Goal: Contribute content: Contribute content

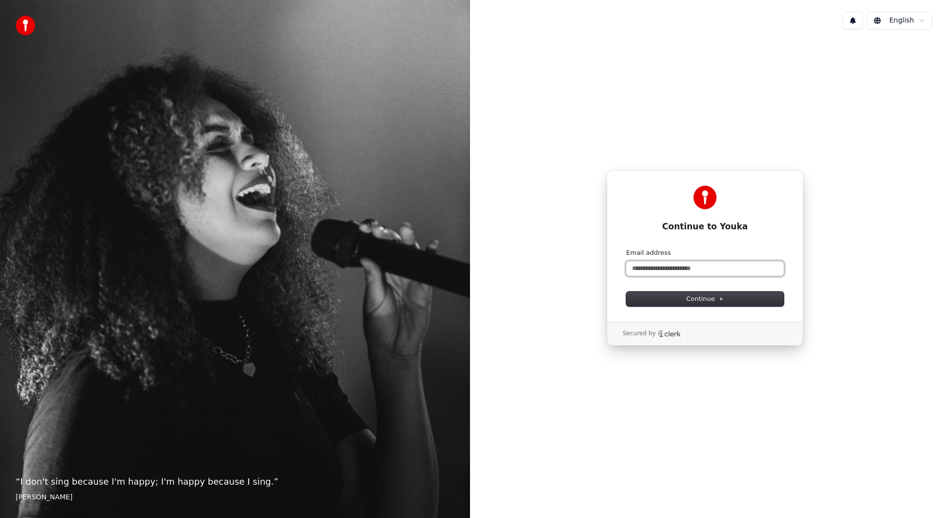
click at [707, 273] on input "Email address" at bounding box center [705, 268] width 158 height 15
click at [626, 248] on button "submit" at bounding box center [626, 248] width 0 height 0
type input "**********"
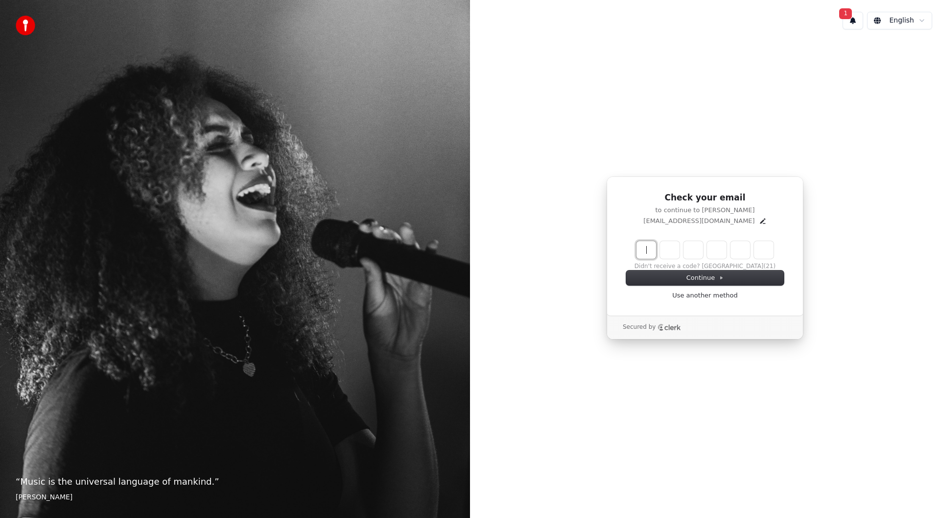
paste input "******"
type input "******"
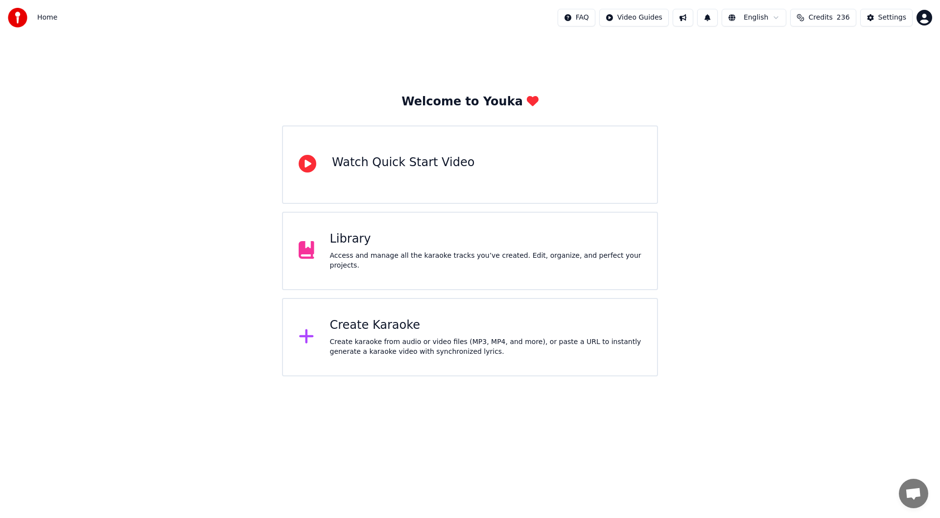
click at [421, 238] on div "Library" at bounding box center [486, 239] width 312 height 16
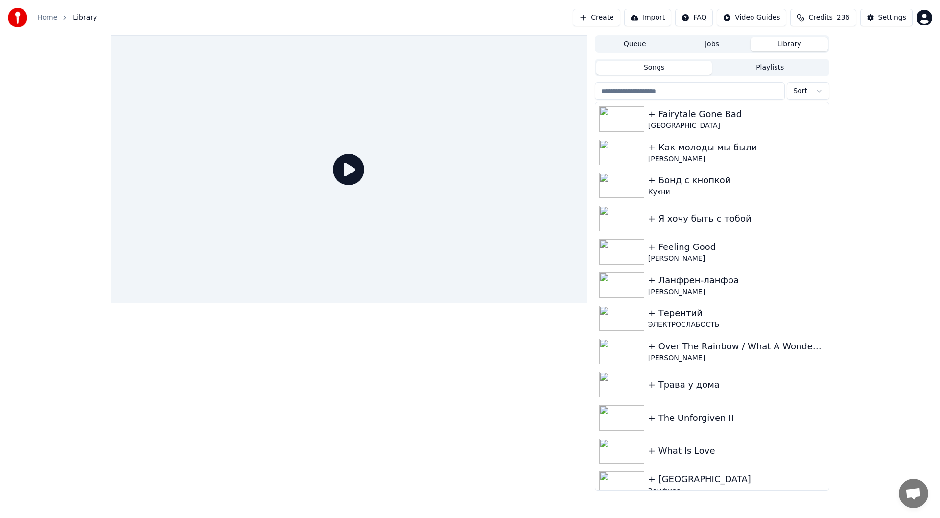
click at [592, 21] on button "Create" at bounding box center [596, 18] width 47 height 18
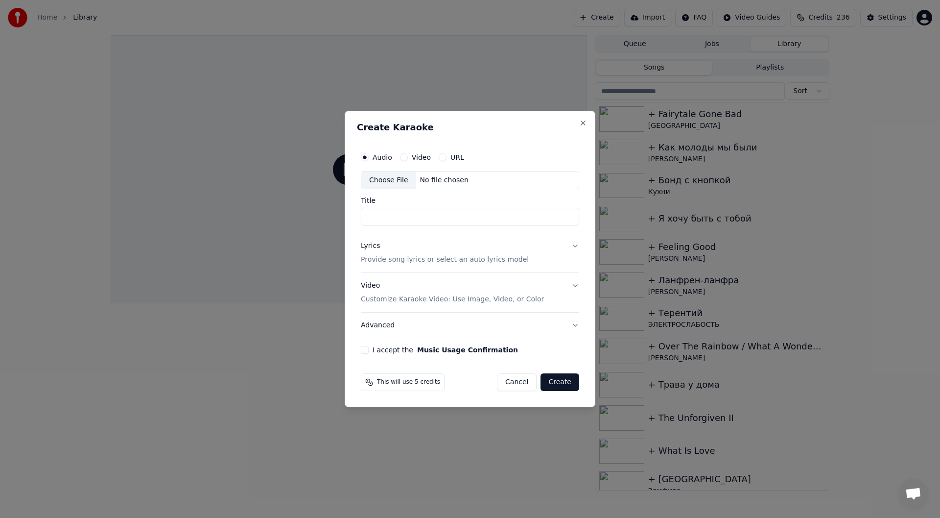
click at [395, 177] on div "Choose File" at bounding box center [388, 180] width 55 height 18
type input "**********"
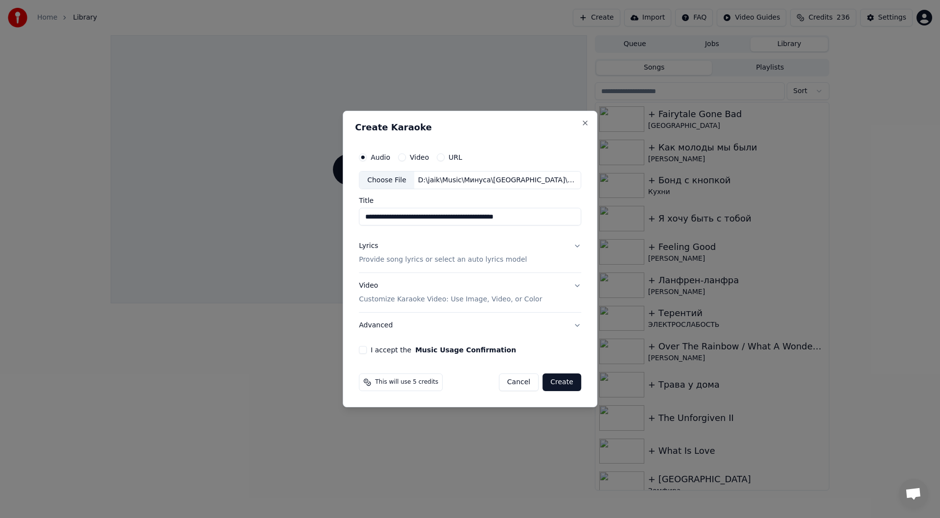
click at [427, 259] on p "Provide song lyrics or select an auto lyrics model" at bounding box center [443, 260] width 168 height 10
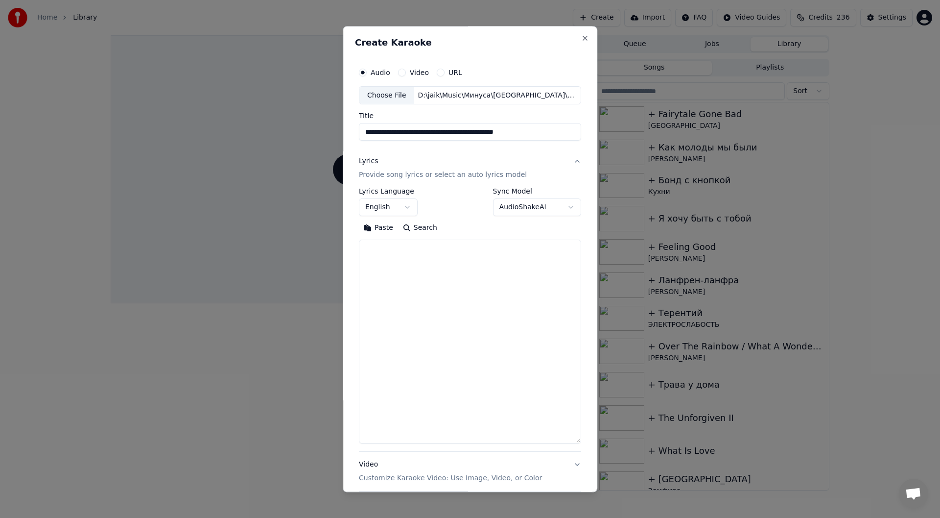
drag, startPoint x: 575, startPoint y: 306, endPoint x: 565, endPoint y: 440, distance: 134.0
click at [565, 440] on textarea at bounding box center [470, 342] width 222 height 204
click at [428, 283] on textarea at bounding box center [470, 342] width 222 height 204
click at [414, 258] on textarea at bounding box center [470, 342] width 222 height 204
paste textarea "**********"
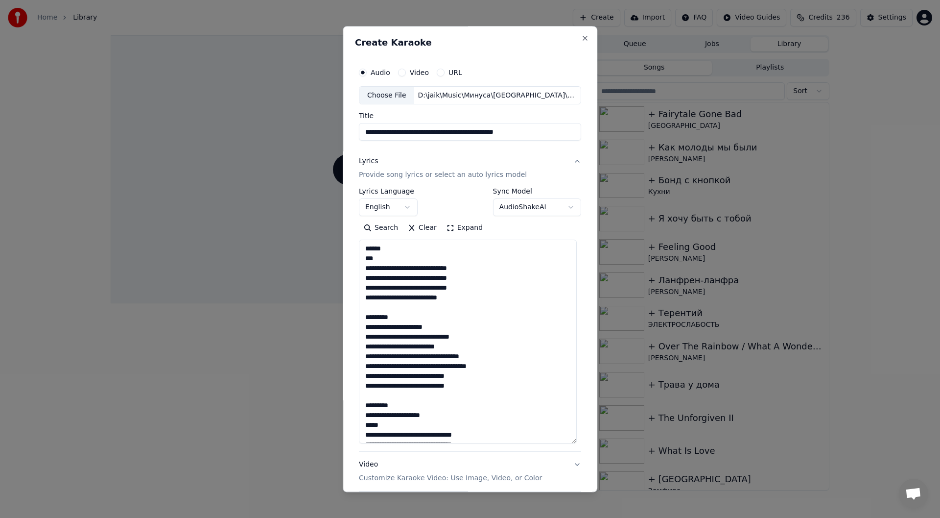
click at [478, 40] on h2 "Create Karaoke" at bounding box center [470, 42] width 230 height 9
drag, startPoint x: 409, startPoint y: 250, endPoint x: 424, endPoint y: 240, distance: 17.2
click at [409, 250] on textarea at bounding box center [468, 342] width 218 height 204
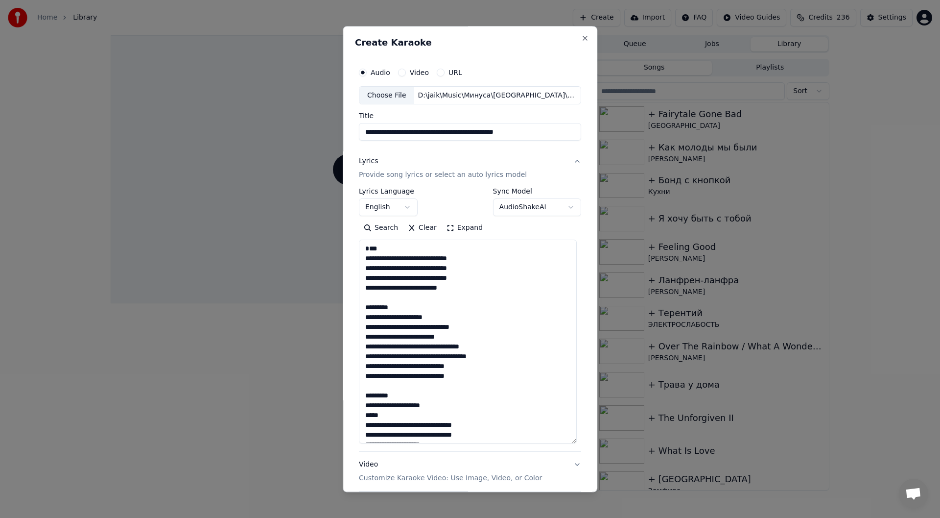
click at [433, 286] on textarea at bounding box center [468, 342] width 218 height 204
click at [441, 302] on textarea at bounding box center [468, 342] width 218 height 204
drag, startPoint x: 416, startPoint y: 321, endPoint x: 418, endPoint y: 326, distance: 5.3
click at [416, 321] on textarea at bounding box center [468, 342] width 218 height 204
click at [393, 337] on textarea at bounding box center [468, 342] width 218 height 204
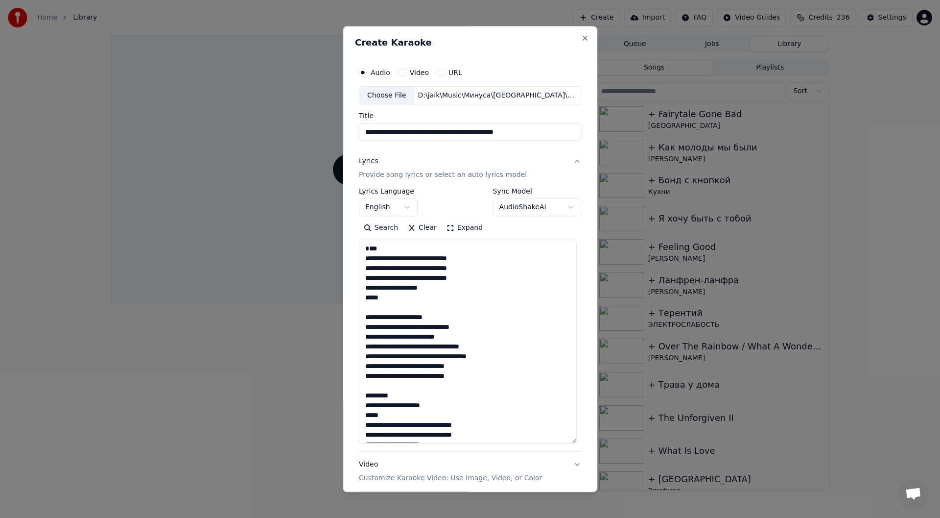
drag, startPoint x: 398, startPoint y: 405, endPoint x: 421, endPoint y: 399, distance: 23.4
click at [398, 405] on textarea at bounding box center [468, 342] width 218 height 204
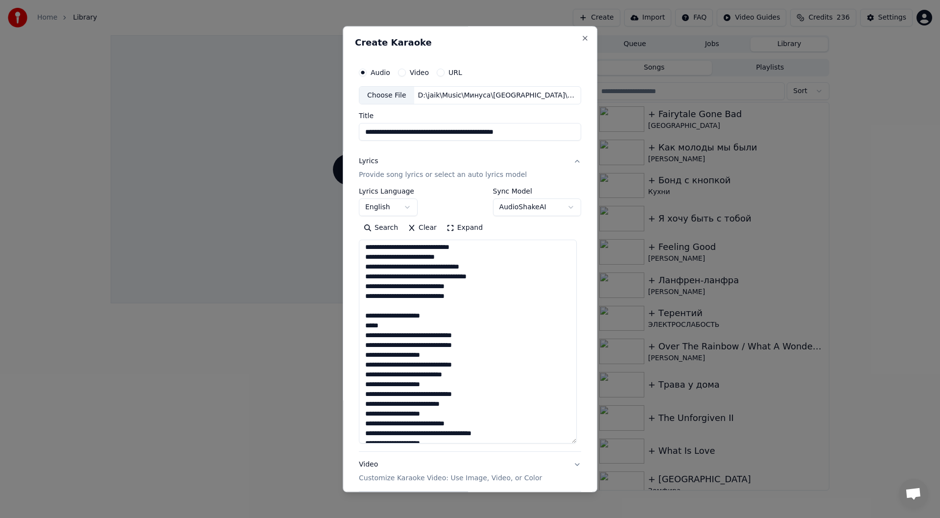
scroll to position [98, 0]
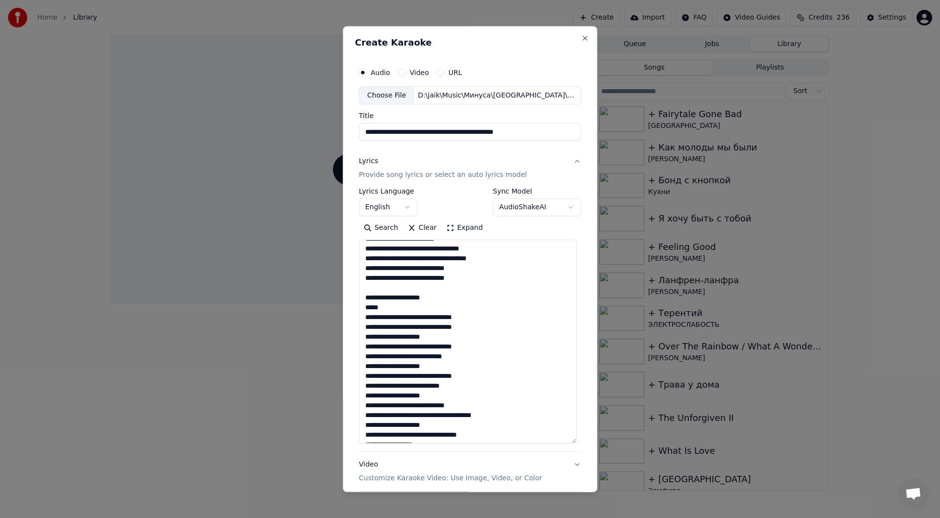
drag, startPoint x: 402, startPoint y: 306, endPoint x: 414, endPoint y: 303, distance: 12.4
click at [401, 306] on textarea at bounding box center [468, 342] width 218 height 204
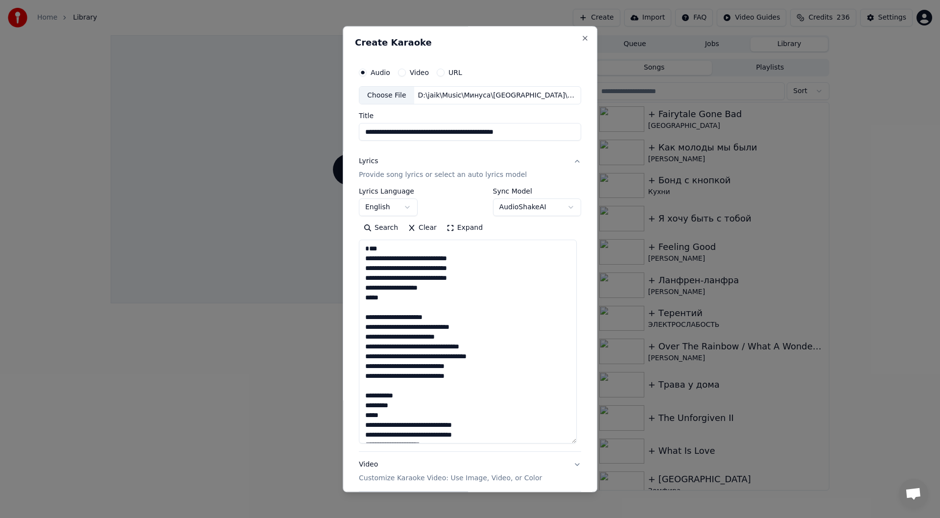
scroll to position [147, 0]
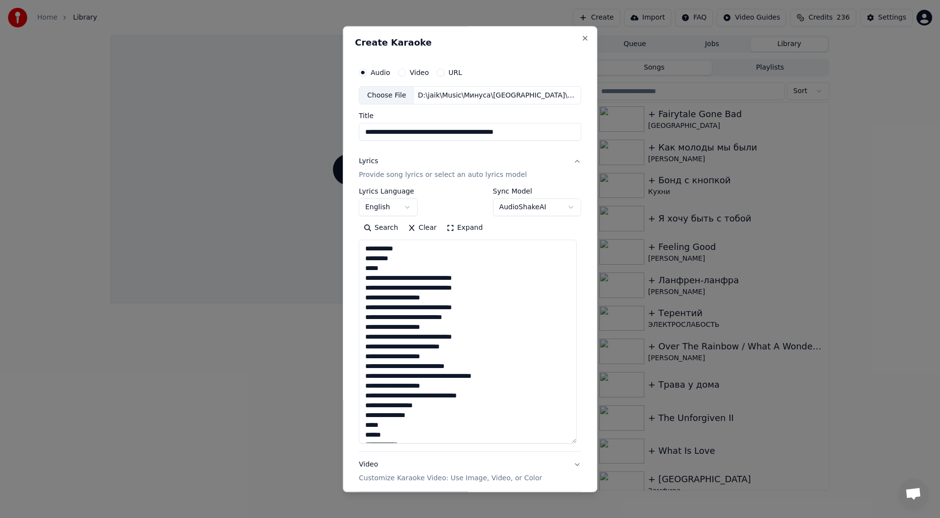
click at [407, 265] on textarea at bounding box center [468, 342] width 218 height 204
click at [431, 272] on textarea at bounding box center [468, 342] width 218 height 204
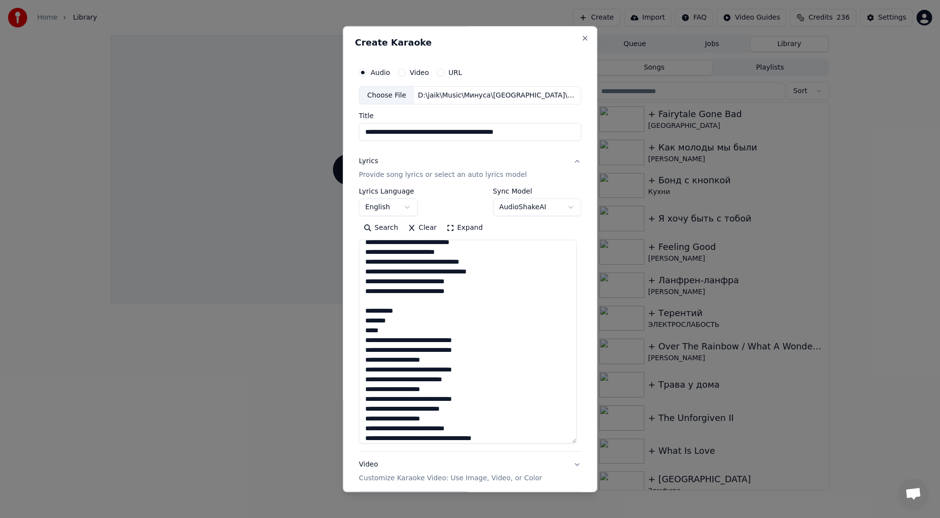
scroll to position [49, 0]
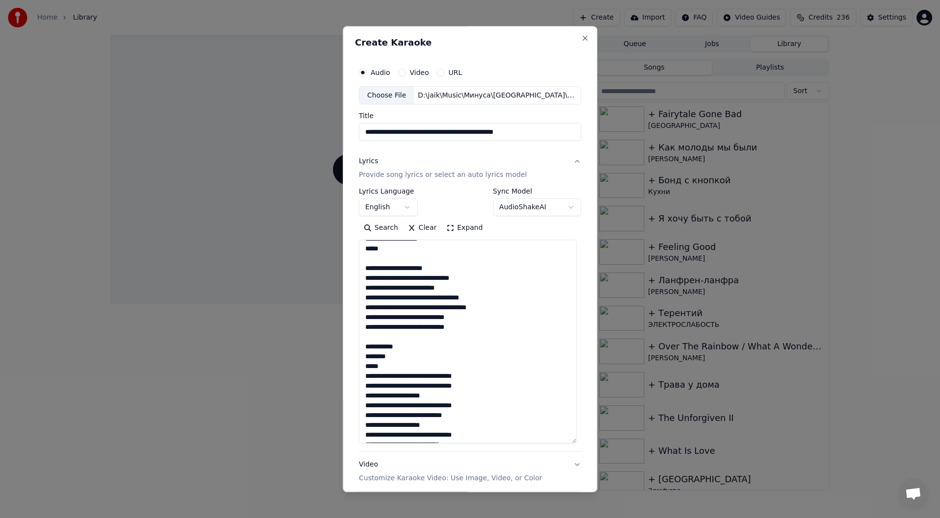
click at [433, 277] on textarea at bounding box center [468, 342] width 218 height 204
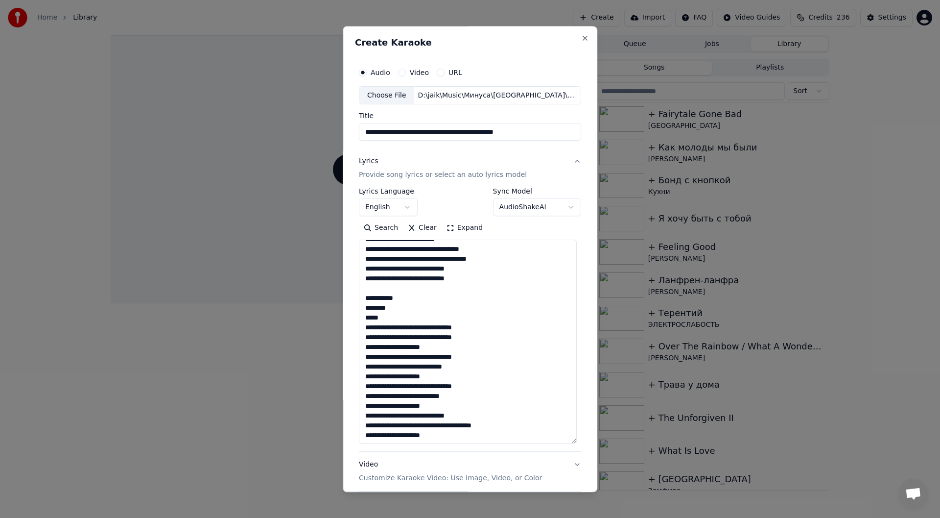
scroll to position [98, 0]
click at [389, 326] on textarea at bounding box center [468, 342] width 218 height 204
paste textarea "***"
click at [410, 356] on textarea at bounding box center [468, 342] width 218 height 204
paste textarea "**********"
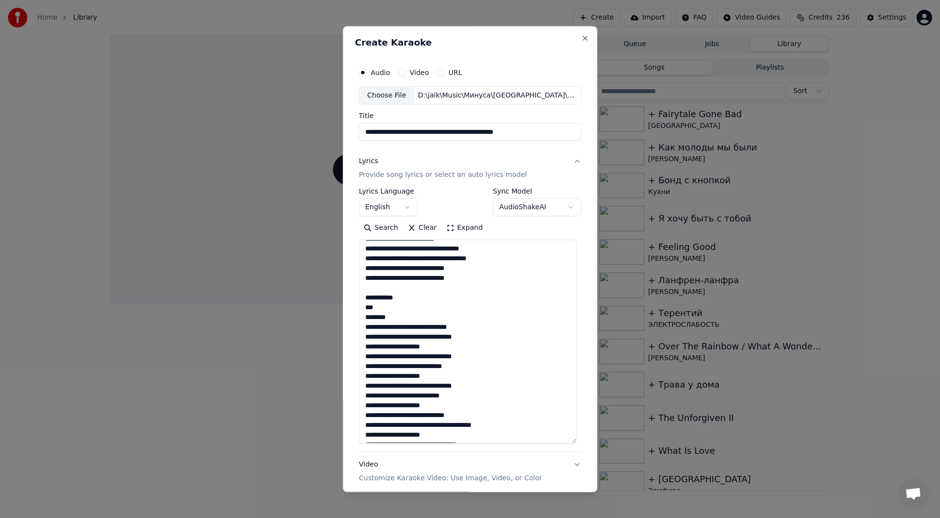
drag, startPoint x: 415, startPoint y: 336, endPoint x: 425, endPoint y: 334, distance: 10.9
click at [415, 336] on textarea at bounding box center [468, 342] width 218 height 204
drag, startPoint x: 402, startPoint y: 358, endPoint x: 418, endPoint y: 344, distance: 21.5
click at [402, 358] on textarea at bounding box center [468, 342] width 218 height 204
drag, startPoint x: 401, startPoint y: 396, endPoint x: 417, endPoint y: 388, distance: 17.5
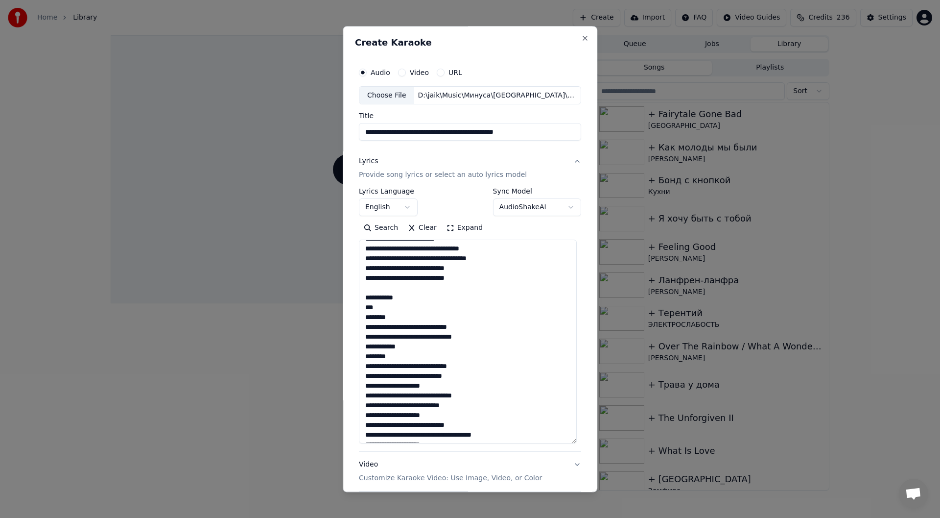
click at [401, 396] on textarea at bounding box center [468, 342] width 218 height 204
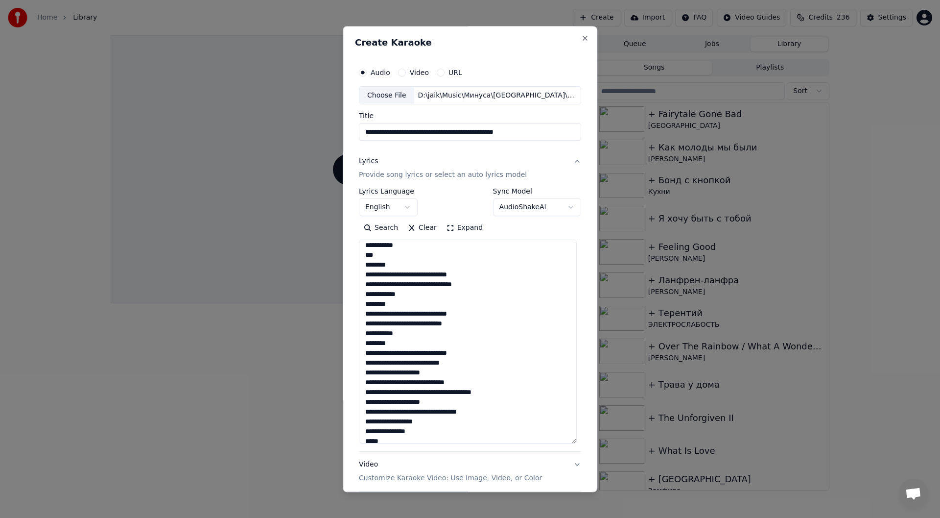
scroll to position [196, 0]
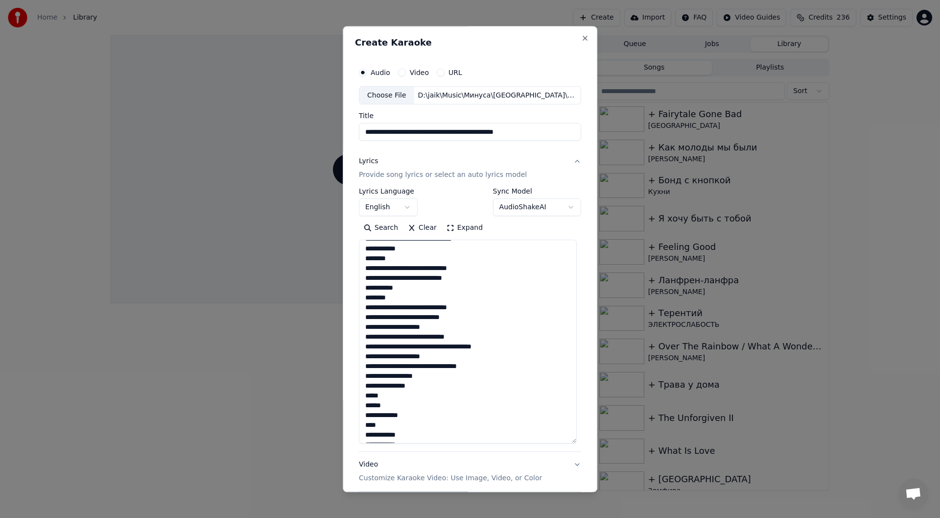
click at [380, 359] on textarea at bounding box center [468, 342] width 218 height 204
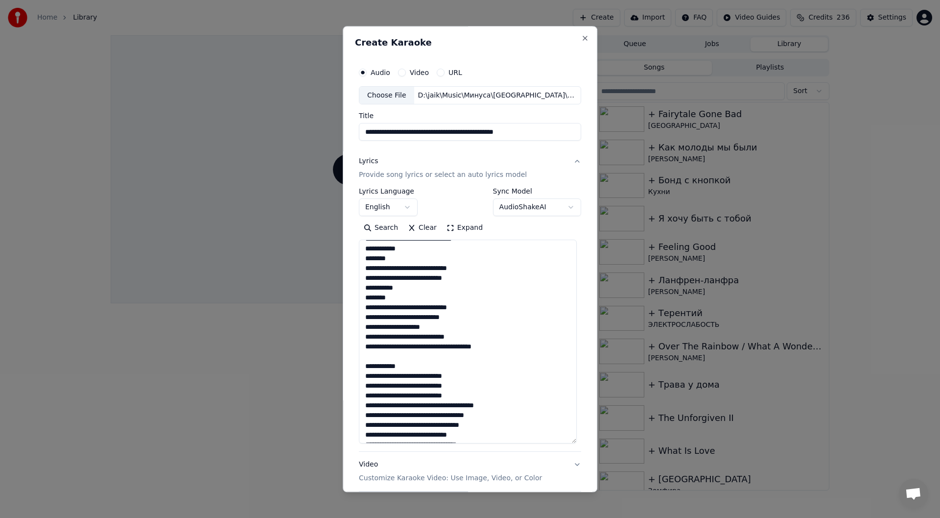
scroll to position [147, 0]
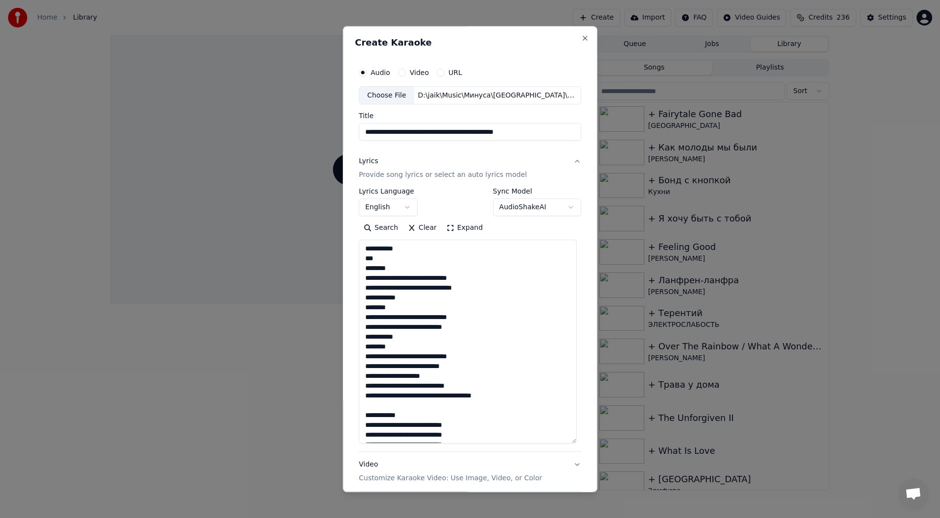
click at [401, 388] on textarea at bounding box center [468, 342] width 218 height 204
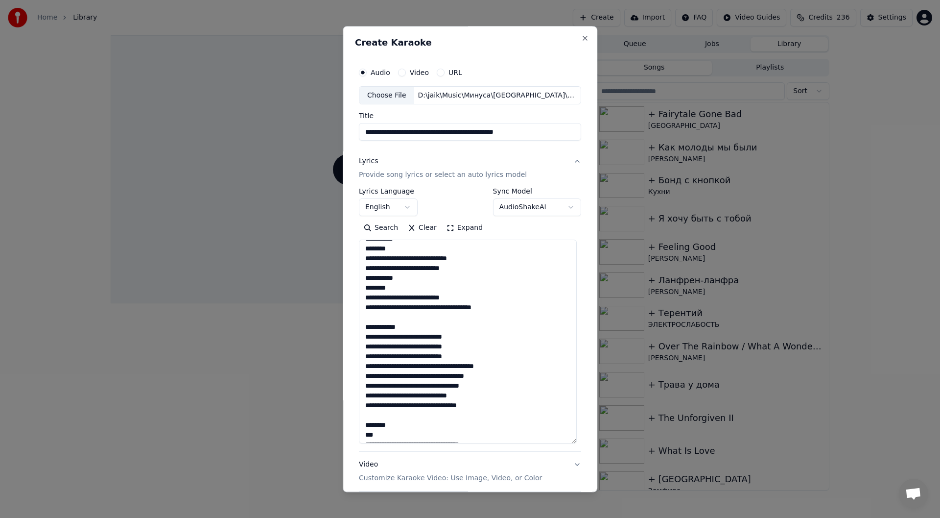
click at [425, 339] on textarea at bounding box center [468, 342] width 218 height 204
click at [436, 335] on textarea at bounding box center [468, 342] width 218 height 204
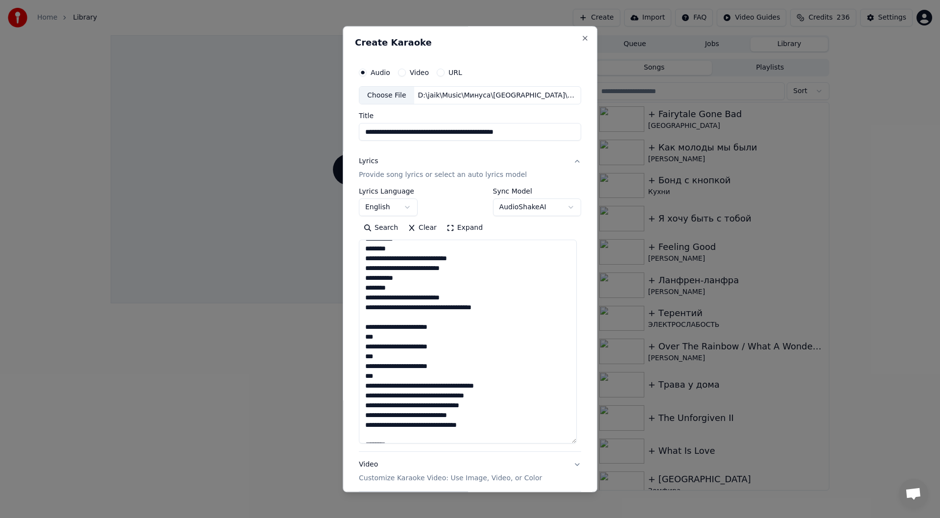
scroll to position [294, 0]
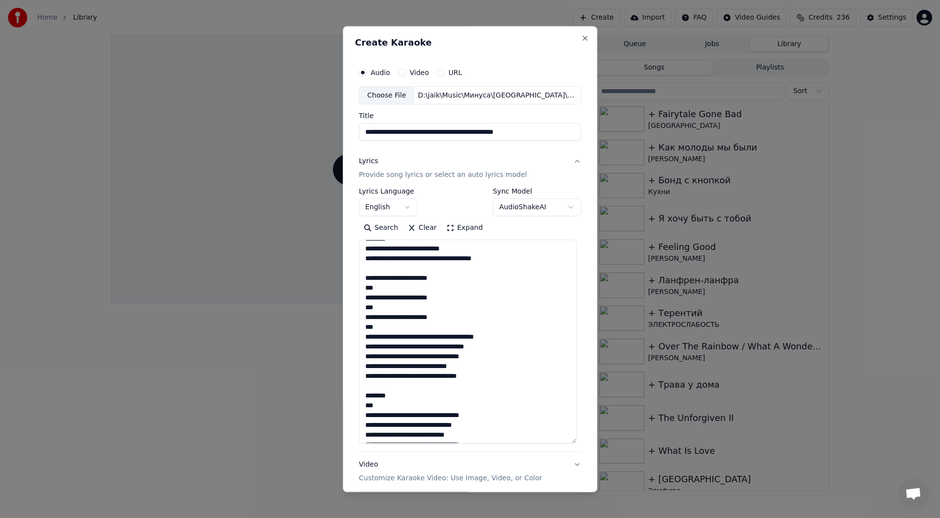
drag, startPoint x: 482, startPoint y: 347, endPoint x: 490, endPoint y: 341, distance: 10.2
click at [482, 347] on textarea at bounding box center [468, 342] width 218 height 204
paste textarea "*"
click at [380, 364] on textarea at bounding box center [468, 342] width 218 height 204
click at [451, 393] on textarea at bounding box center [468, 342] width 218 height 204
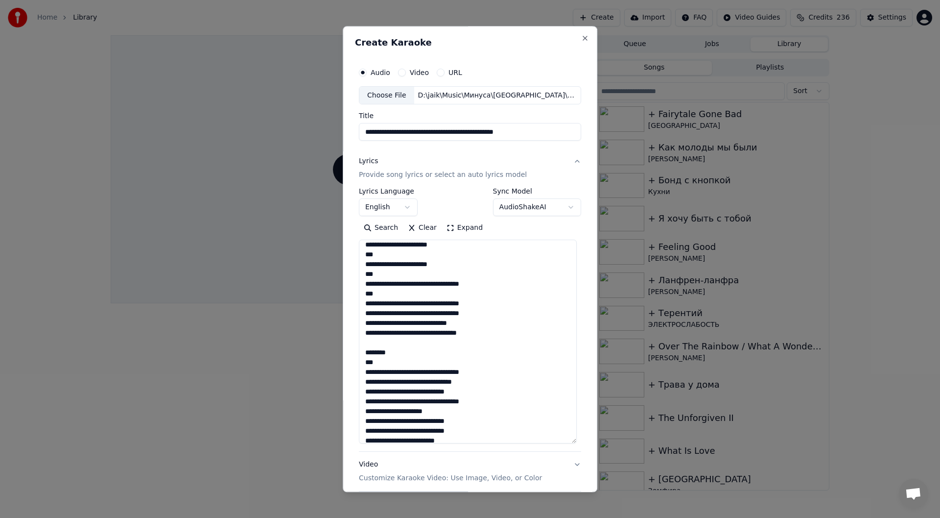
scroll to position [392, 0]
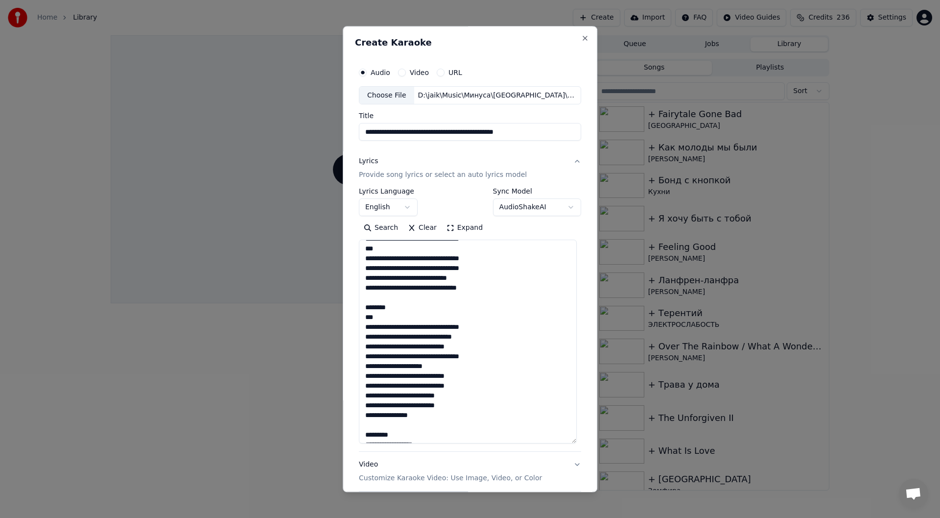
click at [416, 321] on textarea at bounding box center [468, 342] width 218 height 204
click at [480, 326] on textarea at bounding box center [468, 342] width 218 height 204
click at [466, 339] on textarea at bounding box center [468, 342] width 218 height 204
click at [481, 358] on textarea at bounding box center [468, 342] width 218 height 204
drag, startPoint x: 377, startPoint y: 361, endPoint x: 390, endPoint y: 362, distance: 13.3
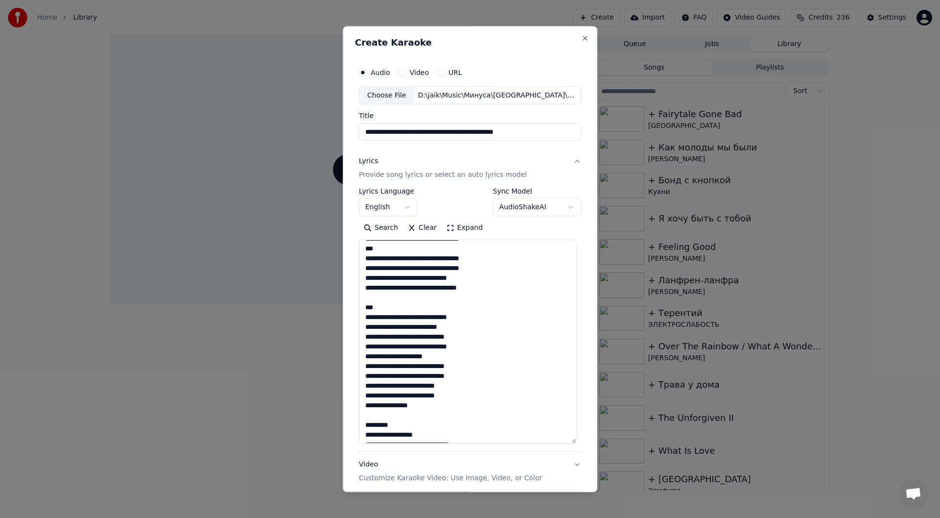
click at [377, 361] on textarea at bounding box center [468, 342] width 218 height 204
click at [502, 329] on textarea at bounding box center [468, 342] width 218 height 204
click at [425, 311] on textarea at bounding box center [468, 342] width 218 height 204
click at [380, 322] on textarea at bounding box center [468, 342] width 218 height 204
drag, startPoint x: 470, startPoint y: 337, endPoint x: 503, endPoint y: 334, distance: 33.4
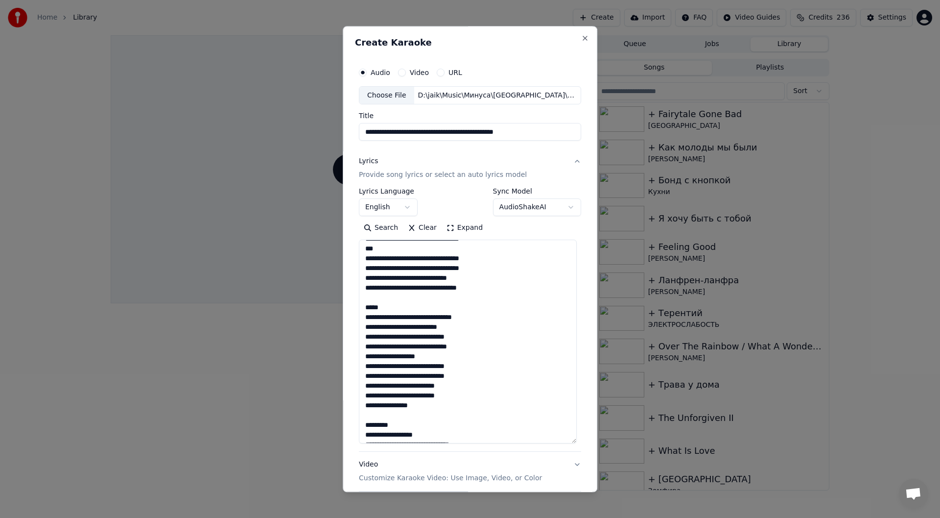
click at [470, 337] on textarea at bounding box center [468, 342] width 218 height 204
click at [440, 368] on textarea at bounding box center [468, 342] width 218 height 204
drag, startPoint x: 460, startPoint y: 373, endPoint x: 471, endPoint y: 376, distance: 12.4
click at [460, 373] on textarea at bounding box center [468, 342] width 218 height 204
click at [430, 417] on textarea at bounding box center [468, 342] width 218 height 204
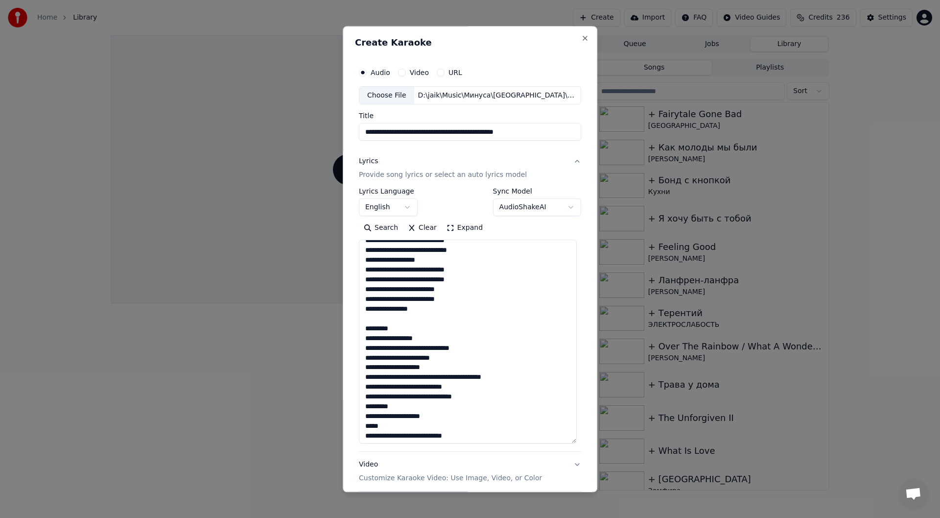
scroll to position [539, 0]
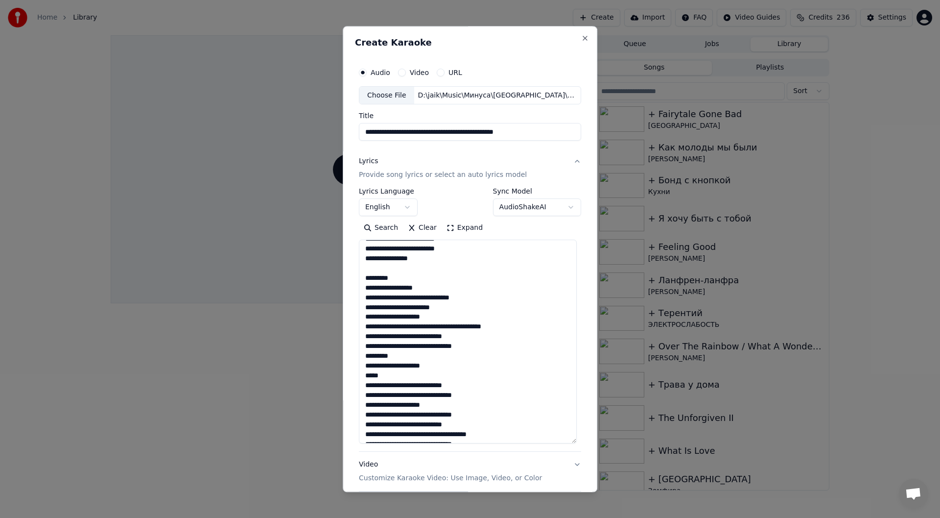
click at [411, 263] on textarea at bounding box center [468, 342] width 218 height 204
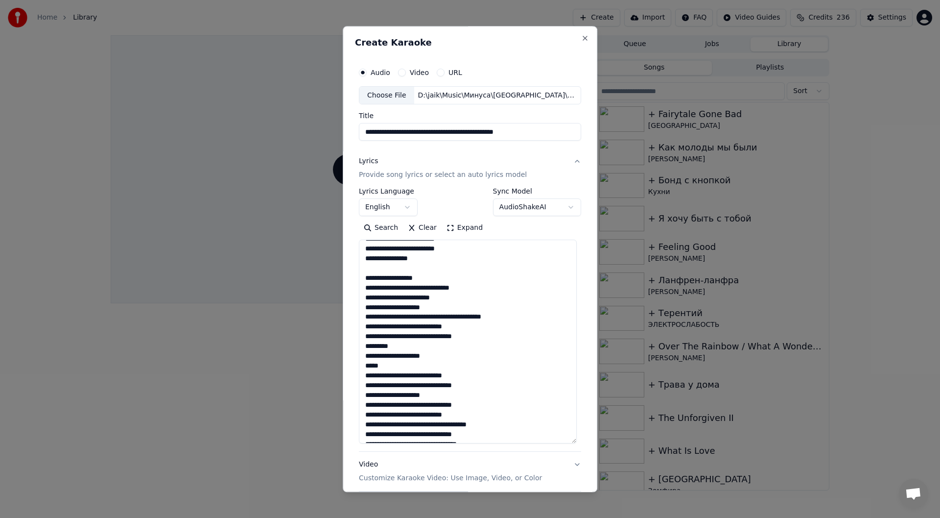
click at [405, 323] on textarea at bounding box center [468, 342] width 218 height 204
click at [403, 288] on textarea at bounding box center [468, 342] width 218 height 204
drag, startPoint x: 449, startPoint y: 298, endPoint x: 460, endPoint y: 298, distance: 10.8
click at [449, 298] on textarea at bounding box center [468, 342] width 218 height 204
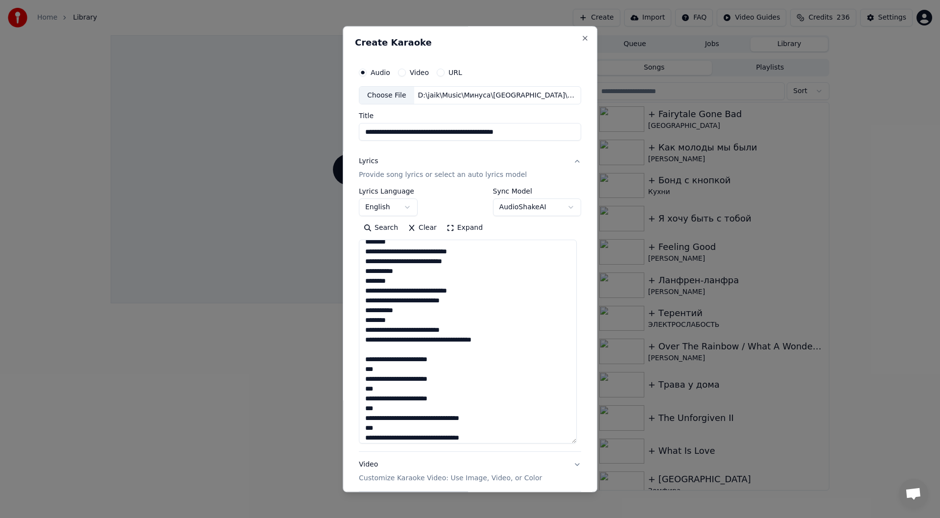
scroll to position [147, 0]
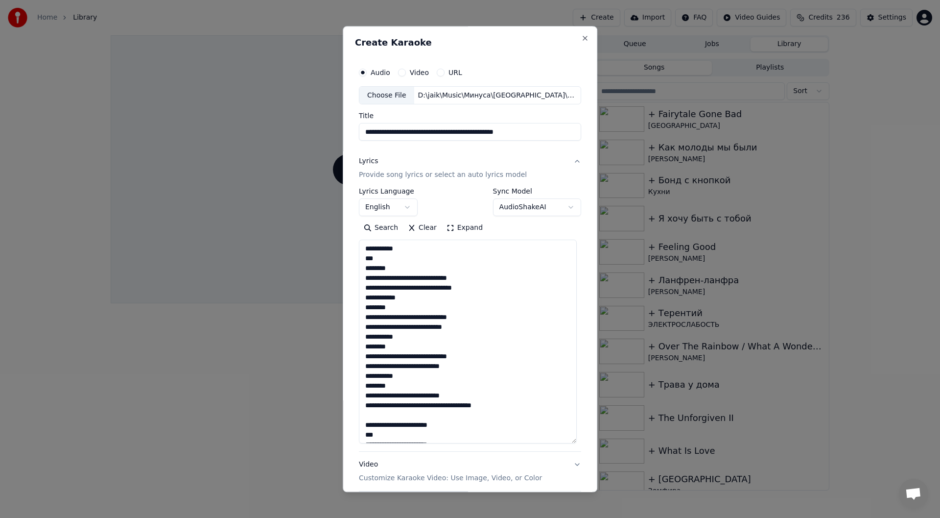
drag, startPoint x: 511, startPoint y: 415, endPoint x: 353, endPoint y: 257, distance: 223.0
click at [355, 257] on div "**********" at bounding box center [470, 298] width 230 height 478
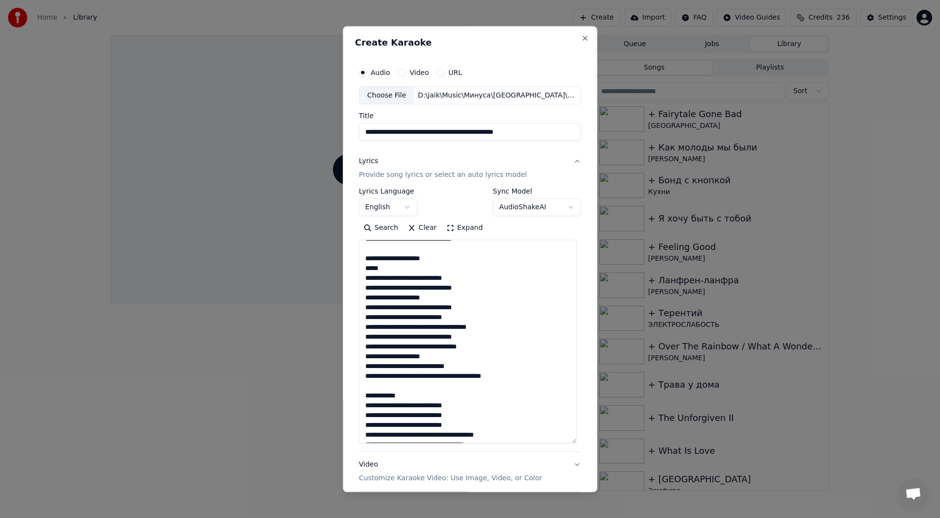
scroll to position [636, 0]
click at [419, 261] on textarea at bounding box center [468, 342] width 218 height 204
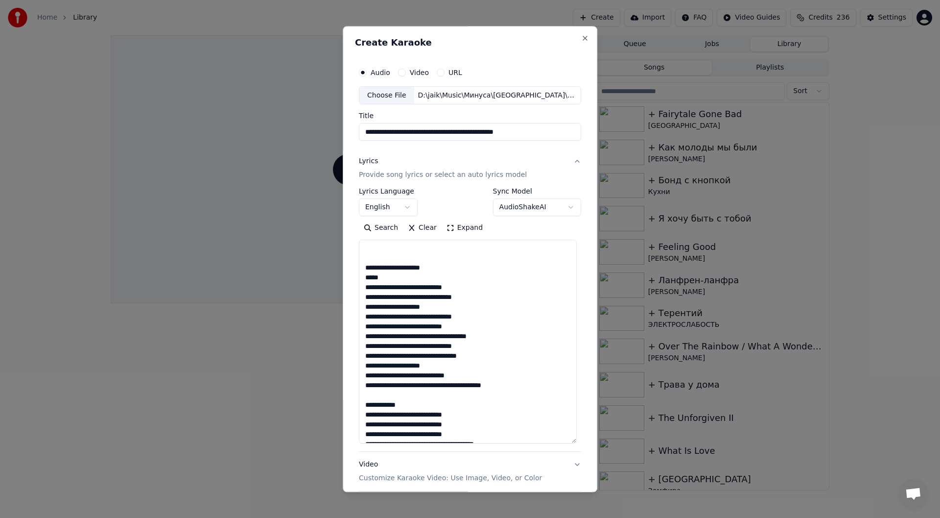
scroll to position [659, 0]
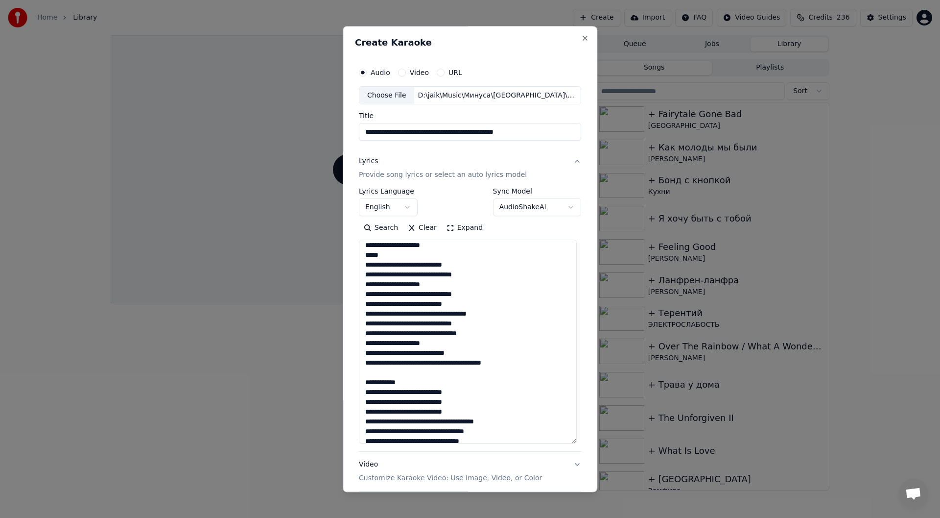
paste textarea "**********"
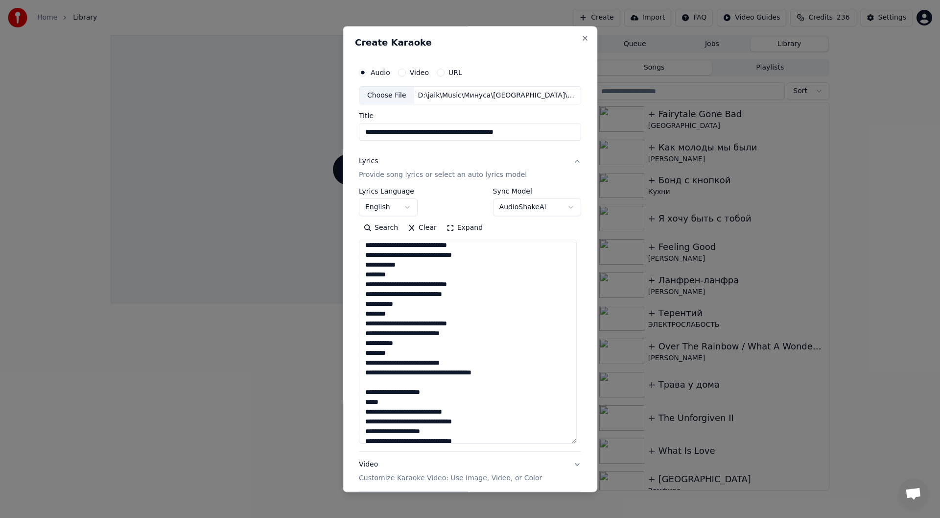
scroll to position [94, 0]
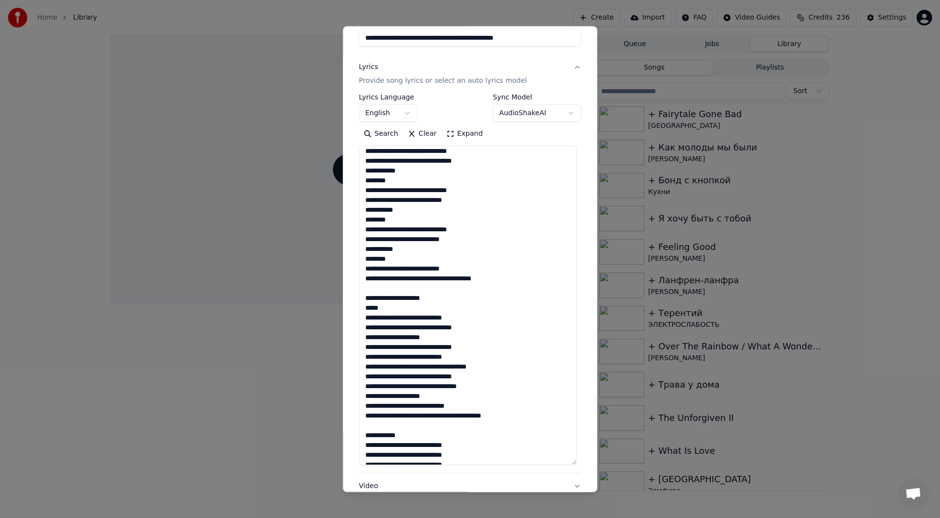
drag, startPoint x: 572, startPoint y: 348, endPoint x: 576, endPoint y: 465, distance: 116.6
click at [576, 465] on div "**********" at bounding box center [470, 261] width 230 height 593
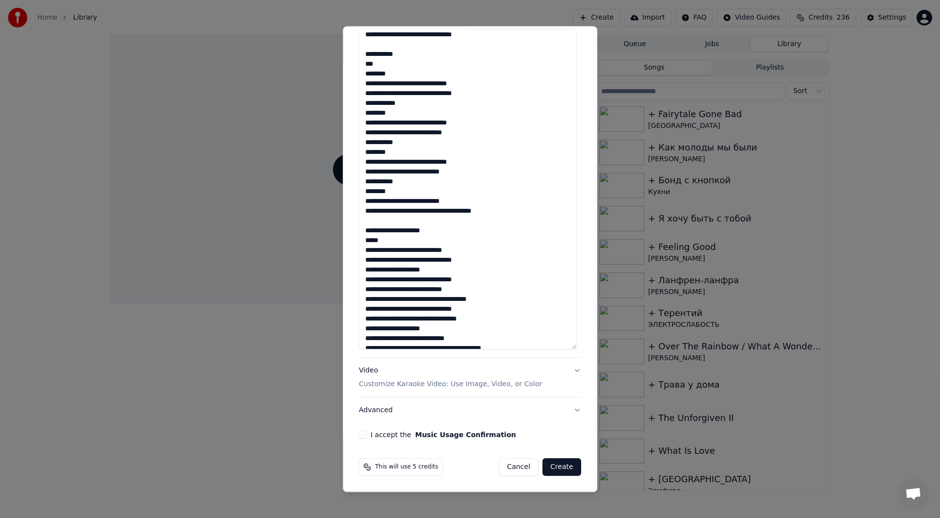
scroll to position [162, 0]
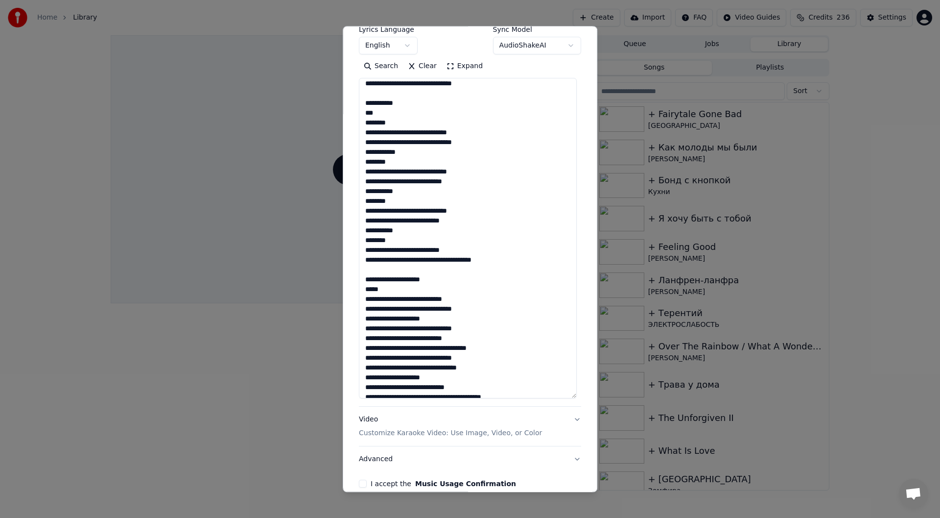
drag, startPoint x: 570, startPoint y: 398, endPoint x: 570, endPoint y: 420, distance: 22.0
click at [570, 421] on div "**********" at bounding box center [470, 229] width 222 height 485
drag, startPoint x: 571, startPoint y: 391, endPoint x: 571, endPoint y: 407, distance: 15.7
click at [571, 407] on textarea at bounding box center [468, 242] width 218 height 329
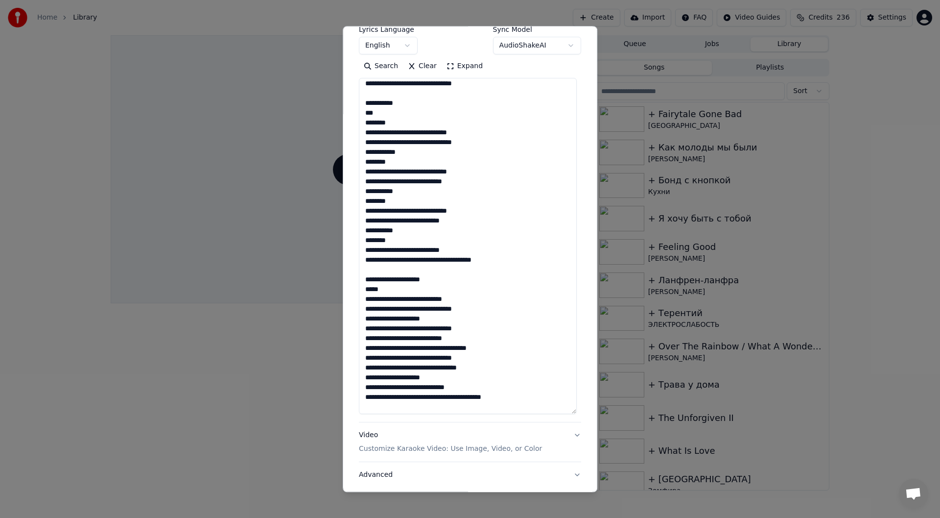
click at [533, 372] on textarea at bounding box center [468, 246] width 218 height 336
click at [397, 290] on textarea at bounding box center [468, 246] width 218 height 336
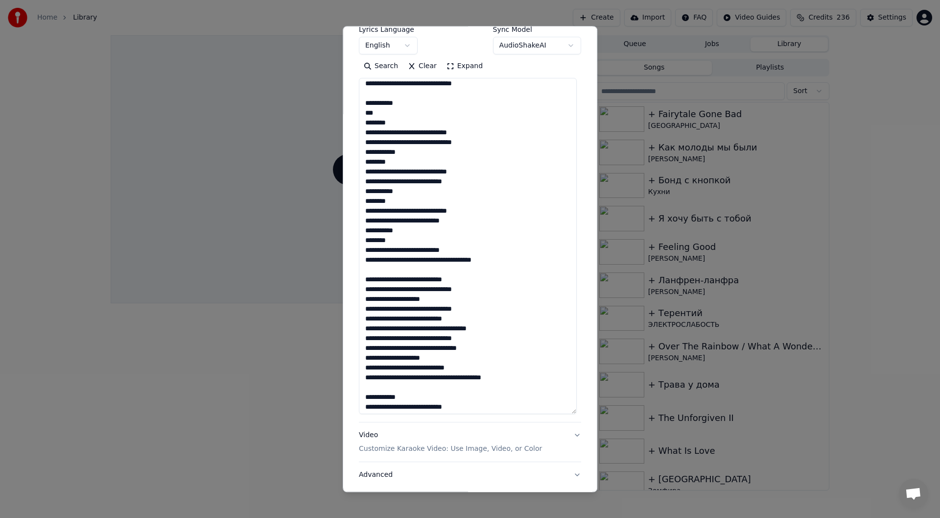
click at [376, 152] on textarea at bounding box center [468, 246] width 218 height 336
click at [375, 152] on textarea at bounding box center [468, 246] width 218 height 336
click at [399, 355] on textarea at bounding box center [468, 246] width 218 height 336
click at [440, 359] on textarea at bounding box center [468, 246] width 218 height 336
paste textarea "*******"
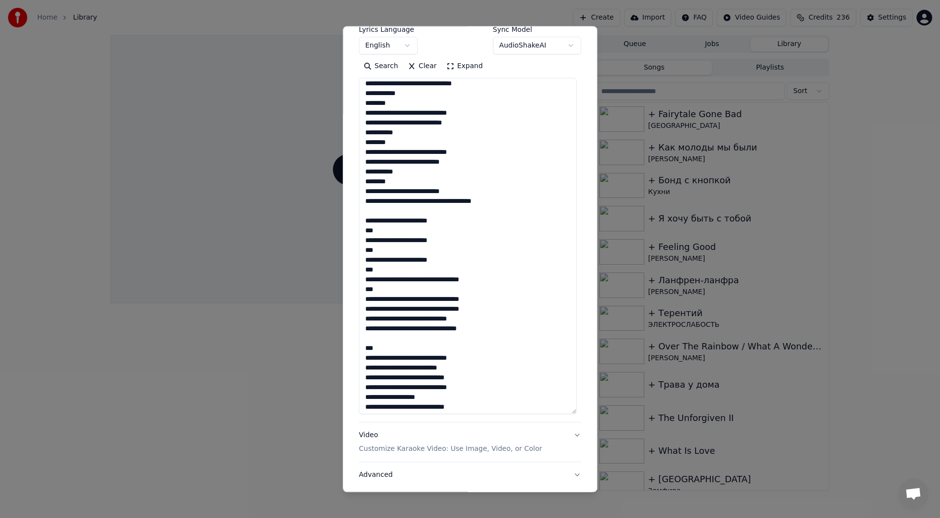
scroll to position [189, 0]
drag, startPoint x: 479, startPoint y: 339, endPoint x: 361, endPoint y: 231, distance: 160.5
click at [361, 231] on textarea at bounding box center [468, 246] width 218 height 336
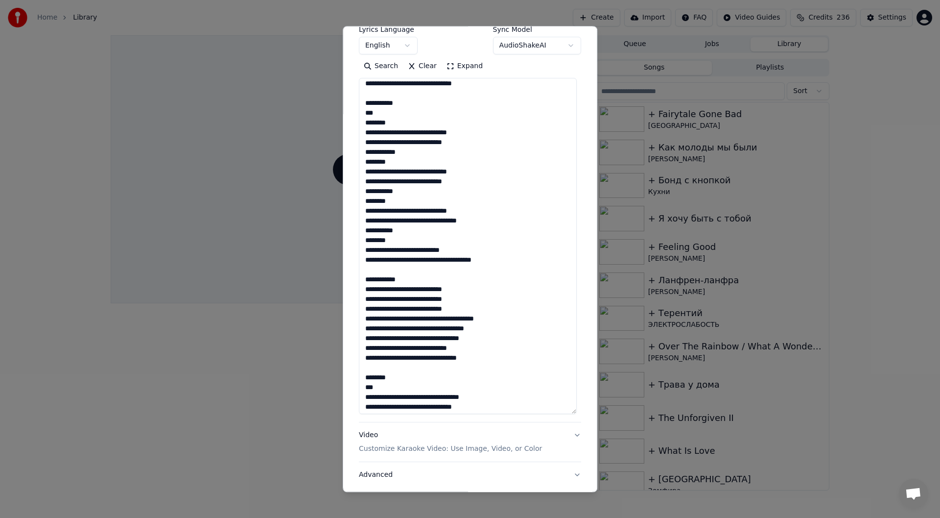
scroll to position [679, 0]
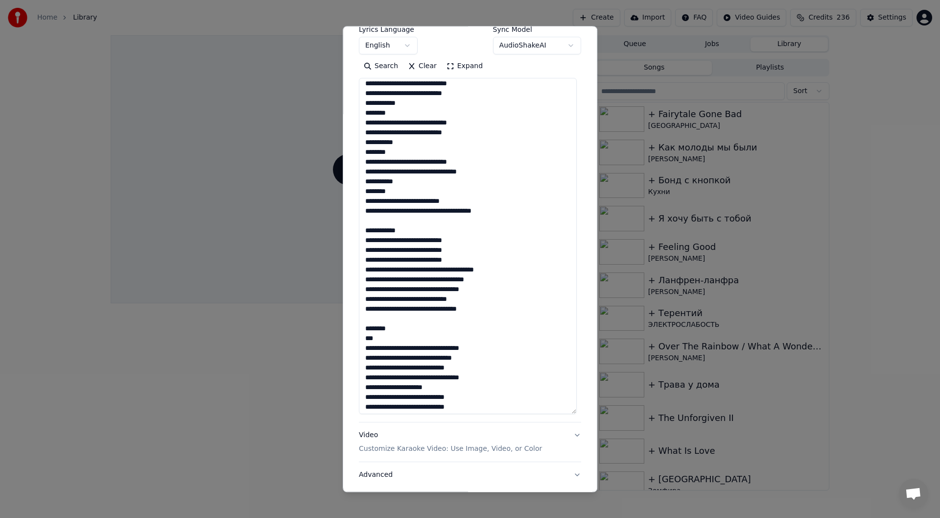
click at [393, 229] on textarea at bounding box center [468, 246] width 218 height 336
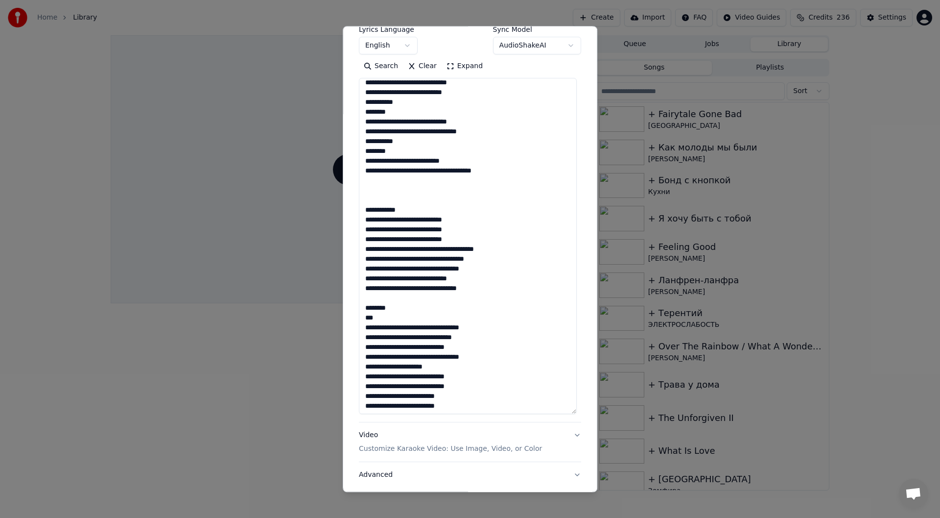
scroll to position [776, 0]
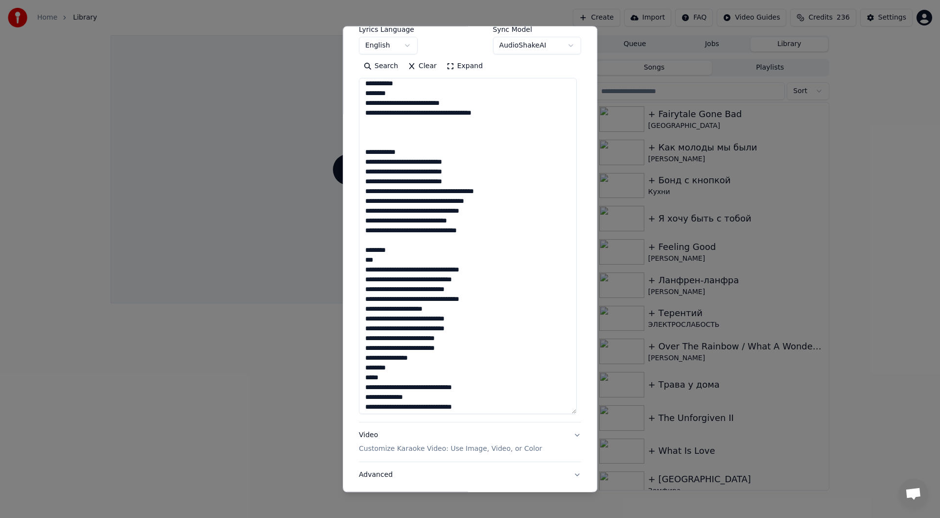
paste textarea "**********"
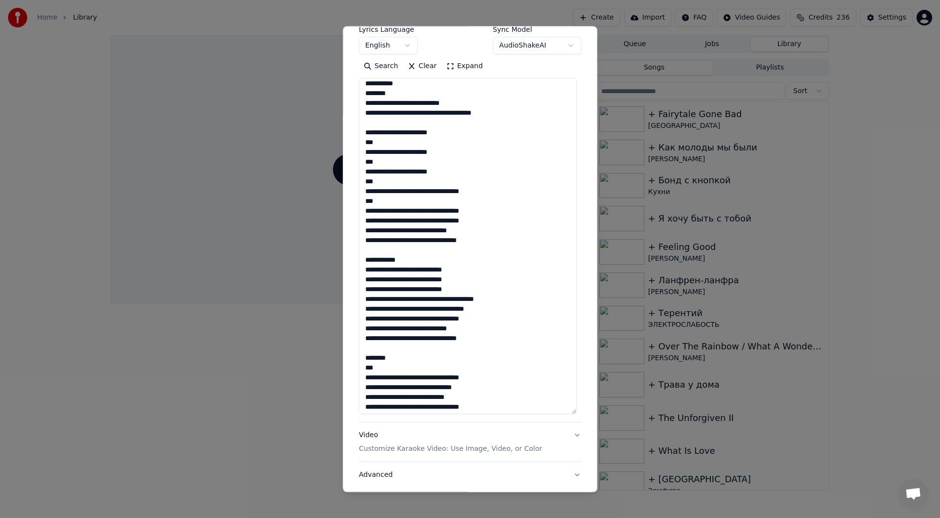
click at [407, 266] on textarea at bounding box center [468, 246] width 218 height 336
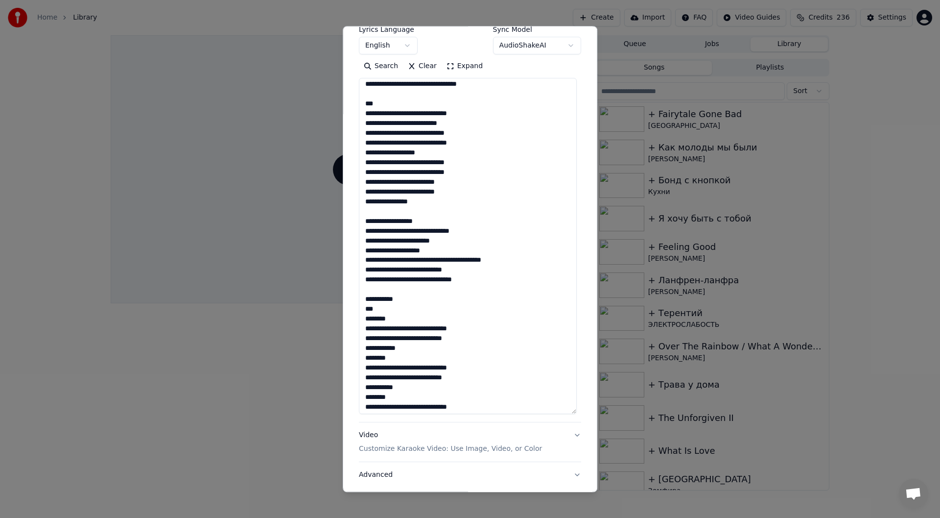
scroll to position [385, 0]
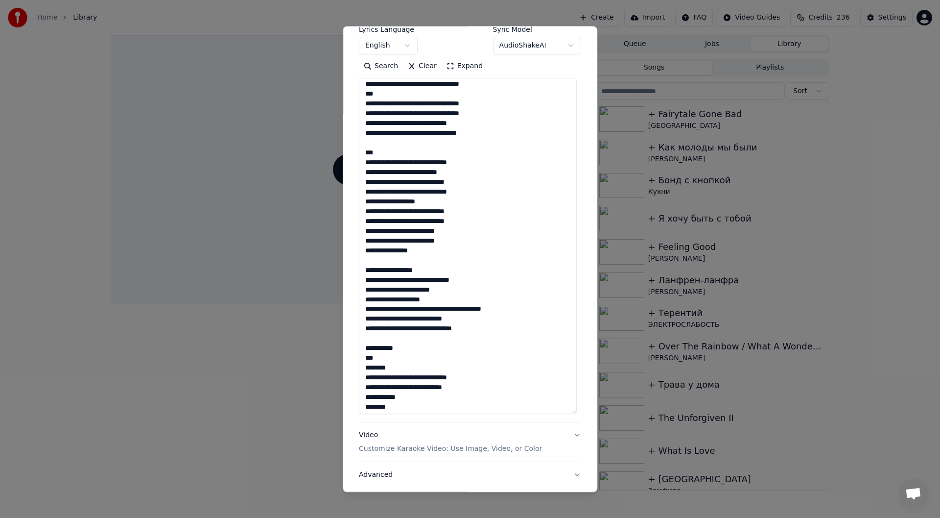
drag, startPoint x: 417, startPoint y: 260, endPoint x: 359, endPoint y: 161, distance: 114.7
click at [359, 161] on textarea at bounding box center [468, 246] width 218 height 336
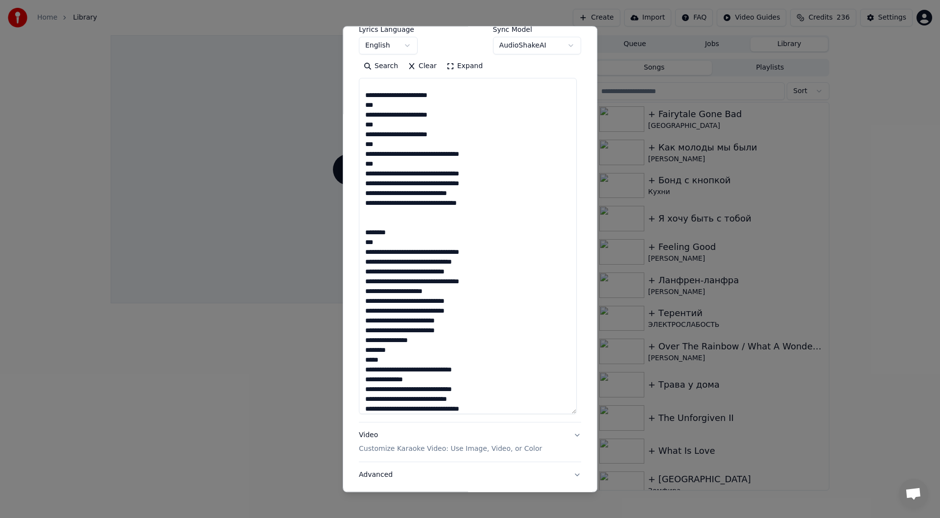
scroll to position [825, 0]
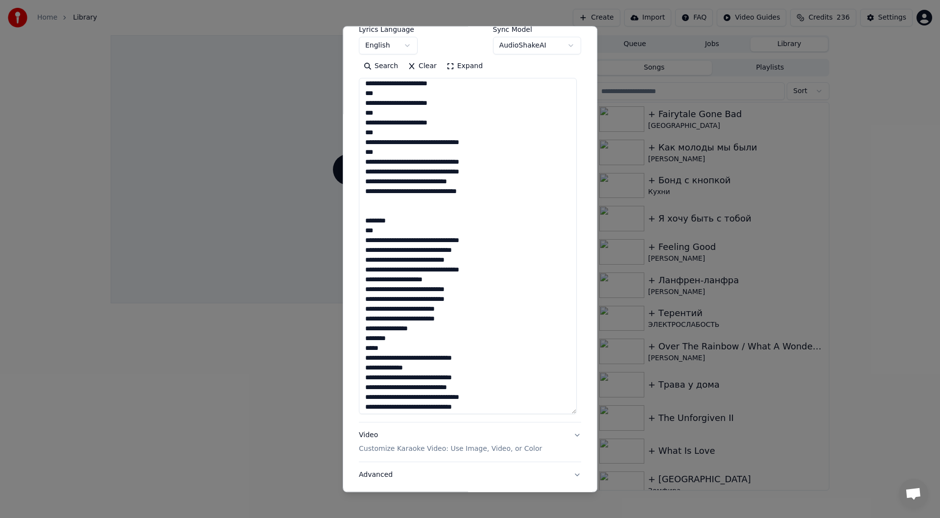
click at [379, 217] on textarea at bounding box center [468, 246] width 218 height 336
paste textarea "**********"
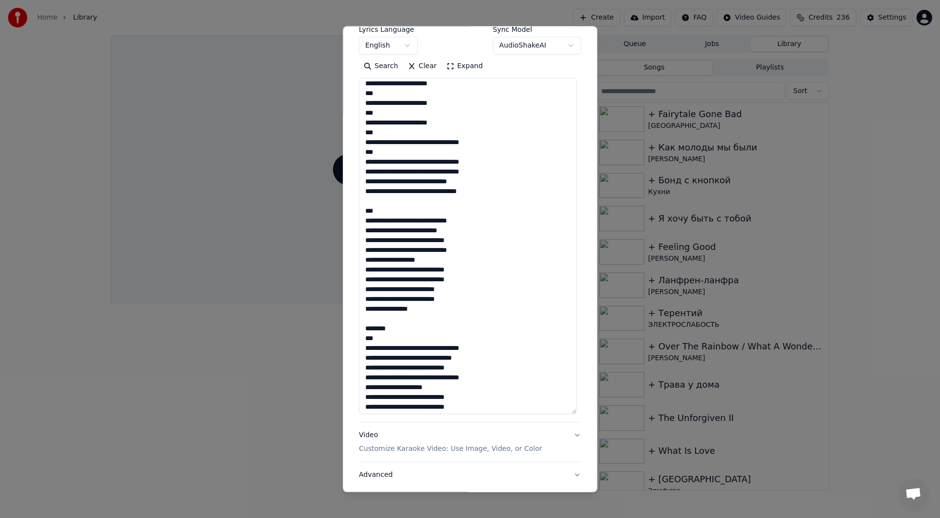
click at [391, 220] on textarea at bounding box center [468, 246] width 218 height 336
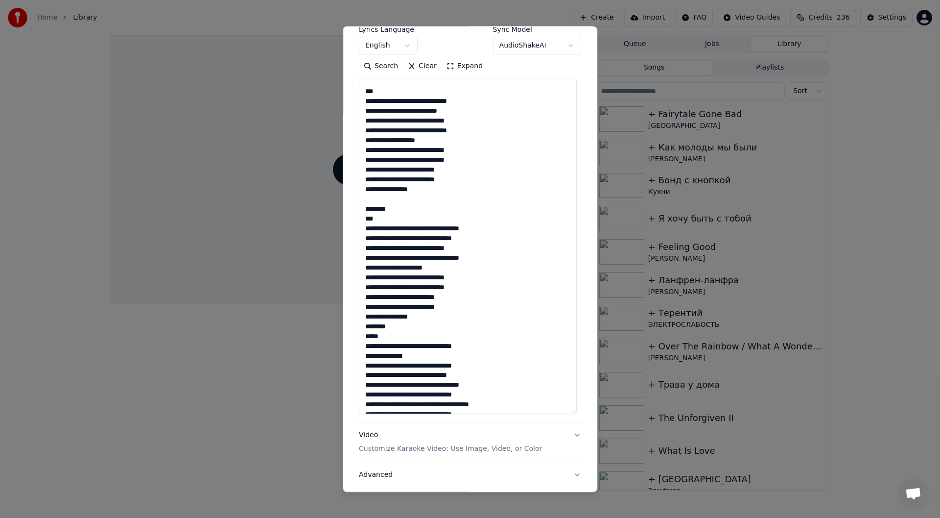
scroll to position [972, 0]
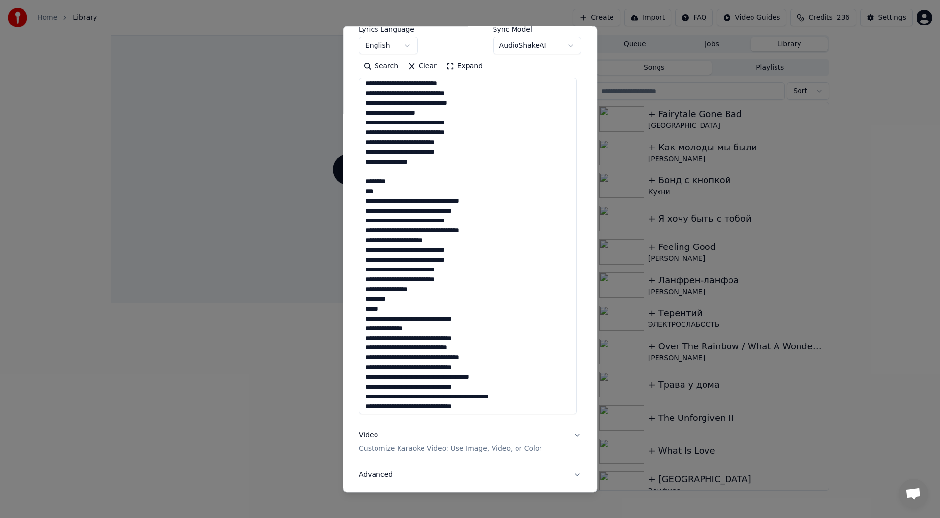
click at [411, 186] on textarea at bounding box center [468, 246] width 218 height 336
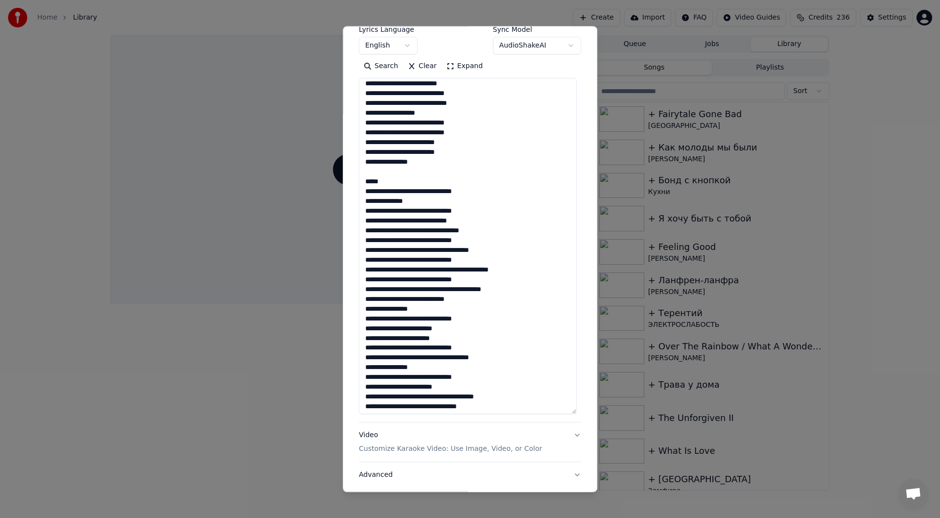
click at [381, 193] on textarea at bounding box center [468, 246] width 218 height 336
click at [497, 223] on textarea at bounding box center [468, 246] width 218 height 336
click at [451, 240] on textarea at bounding box center [468, 246] width 218 height 336
click at [428, 238] on textarea at bounding box center [468, 246] width 218 height 336
click at [438, 227] on textarea at bounding box center [468, 246] width 218 height 336
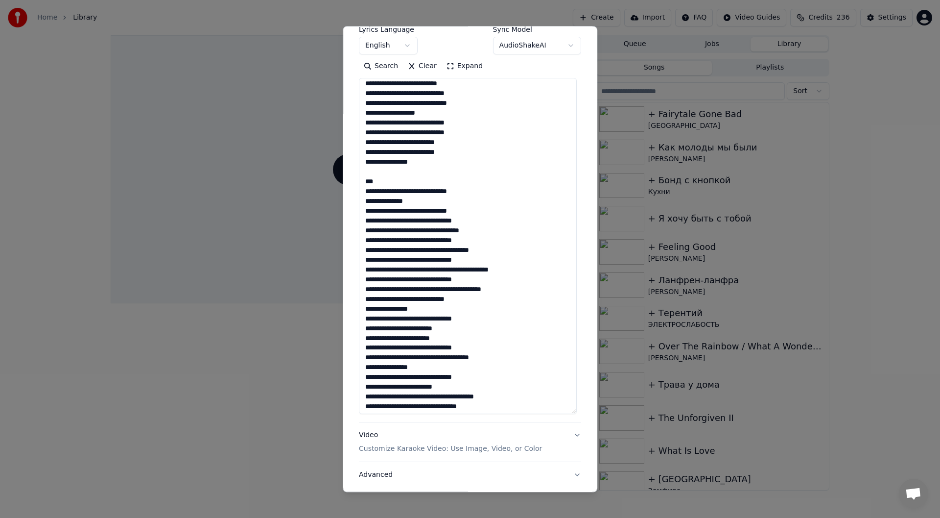
click at [395, 206] on textarea at bounding box center [468, 246] width 218 height 336
click at [390, 196] on textarea at bounding box center [468, 246] width 218 height 336
drag, startPoint x: 379, startPoint y: 189, endPoint x: 385, endPoint y: 189, distance: 5.4
click at [379, 189] on textarea at bounding box center [468, 246] width 218 height 336
click at [473, 306] on textarea at bounding box center [468, 246] width 218 height 336
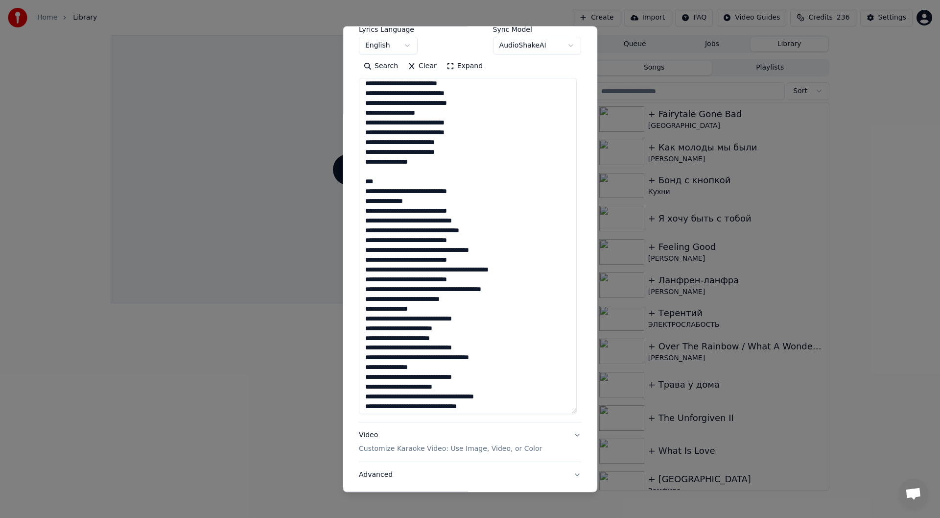
click at [429, 212] on textarea at bounding box center [468, 246] width 218 height 336
click at [365, 311] on textarea at bounding box center [468, 246] width 218 height 336
click at [369, 229] on textarea at bounding box center [468, 246] width 218 height 336
click at [401, 296] on textarea at bounding box center [468, 246] width 218 height 336
click at [431, 330] on textarea at bounding box center [468, 246] width 218 height 336
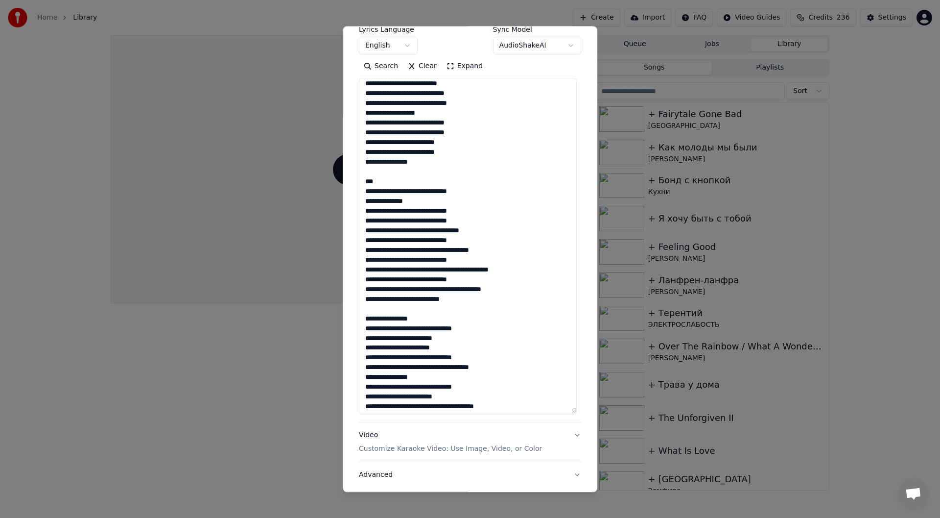
drag, startPoint x: 493, startPoint y: 336, endPoint x: 517, endPoint y: 334, distance: 24.5
click at [493, 336] on textarea at bounding box center [468, 246] width 218 height 336
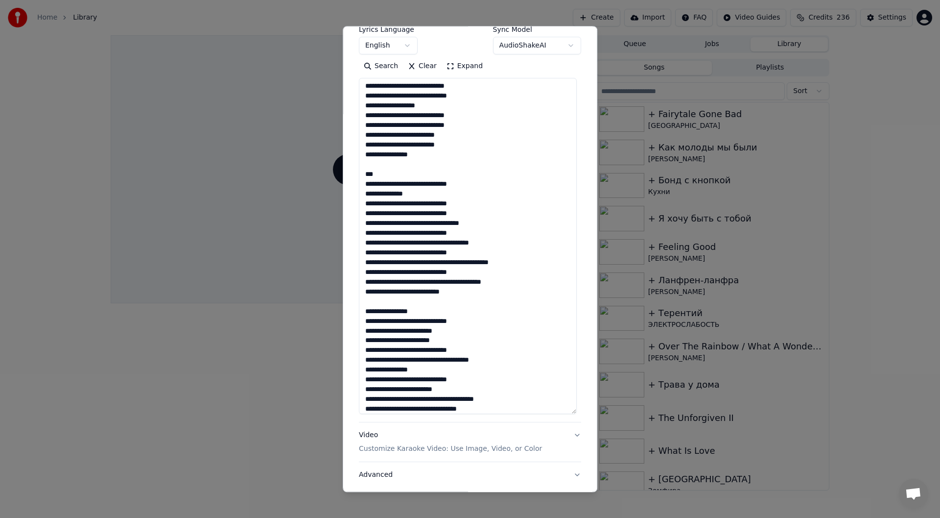
scroll to position [989, 0]
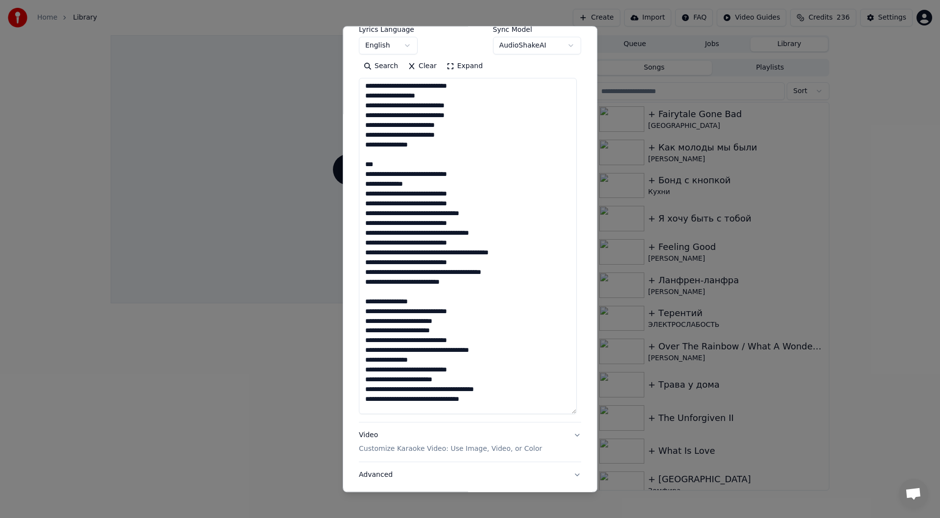
click at [508, 378] on textarea at bounding box center [468, 246] width 218 height 336
click at [471, 389] on textarea at bounding box center [468, 246] width 218 height 336
click at [469, 372] on textarea at bounding box center [468, 246] width 218 height 336
click at [524, 356] on textarea at bounding box center [468, 246] width 218 height 336
click at [496, 348] on textarea at bounding box center [468, 246] width 218 height 336
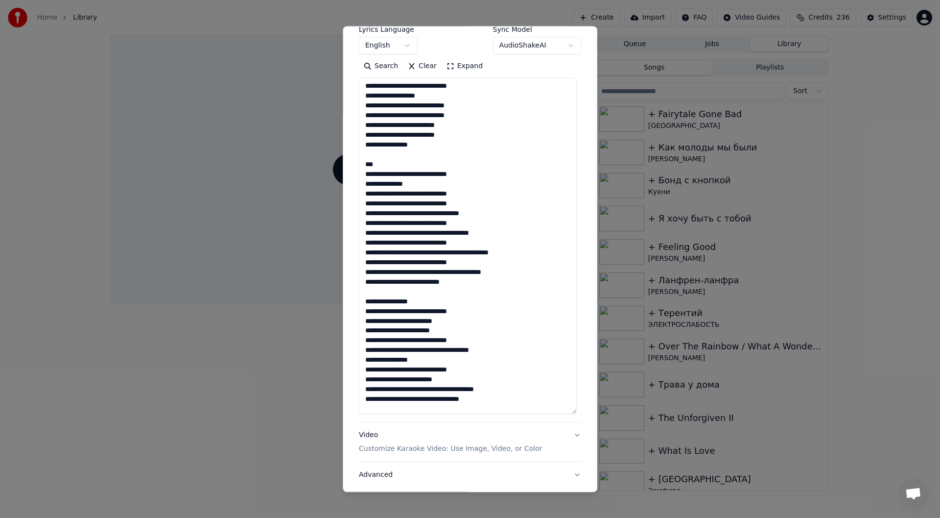
click at [473, 336] on textarea at bounding box center [468, 246] width 218 height 336
click at [486, 327] on textarea at bounding box center [468, 246] width 218 height 336
click at [508, 400] on textarea at bounding box center [468, 246] width 218 height 336
click at [522, 407] on textarea at bounding box center [468, 246] width 218 height 336
click at [482, 392] on textarea at bounding box center [468, 246] width 218 height 336
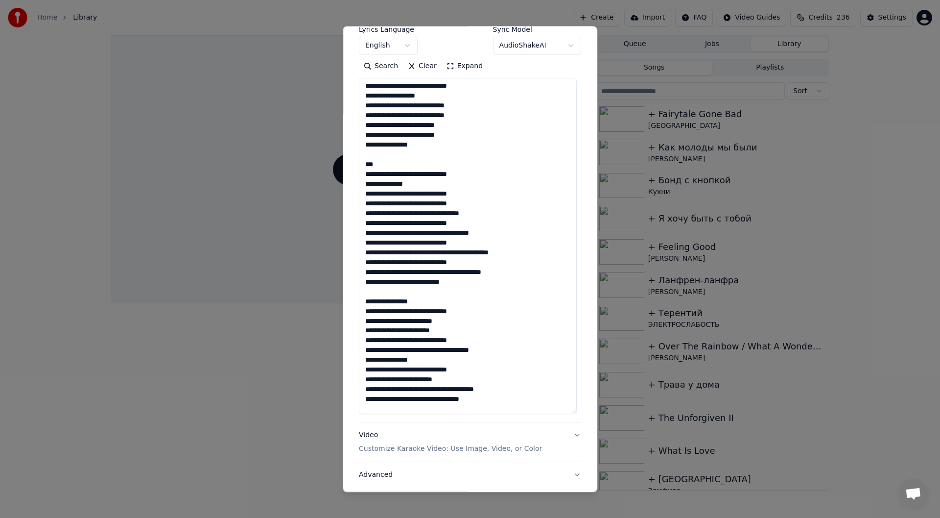
click at [518, 404] on textarea at bounding box center [468, 246] width 218 height 336
click at [459, 316] on textarea at bounding box center [468, 246] width 218 height 336
drag, startPoint x: 446, startPoint y: 331, endPoint x: 450, endPoint y: 329, distance: 5.3
click at [446, 331] on textarea at bounding box center [468, 246] width 218 height 336
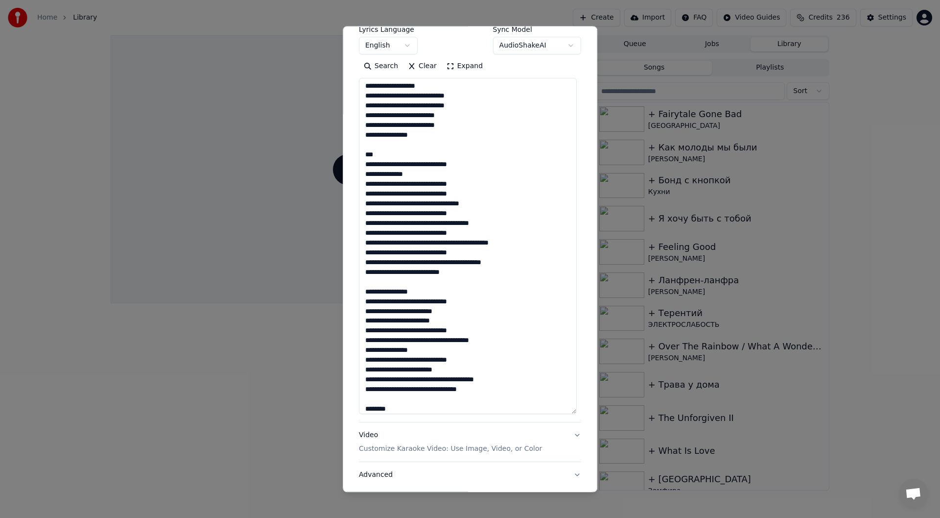
scroll to position [1009, 0]
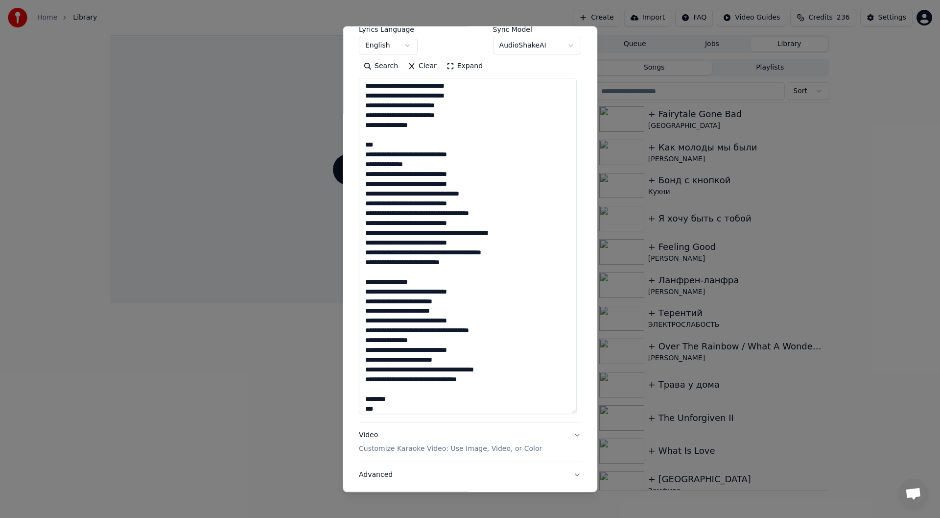
click at [445, 370] on textarea at bounding box center [468, 246] width 218 height 336
paste textarea "*"
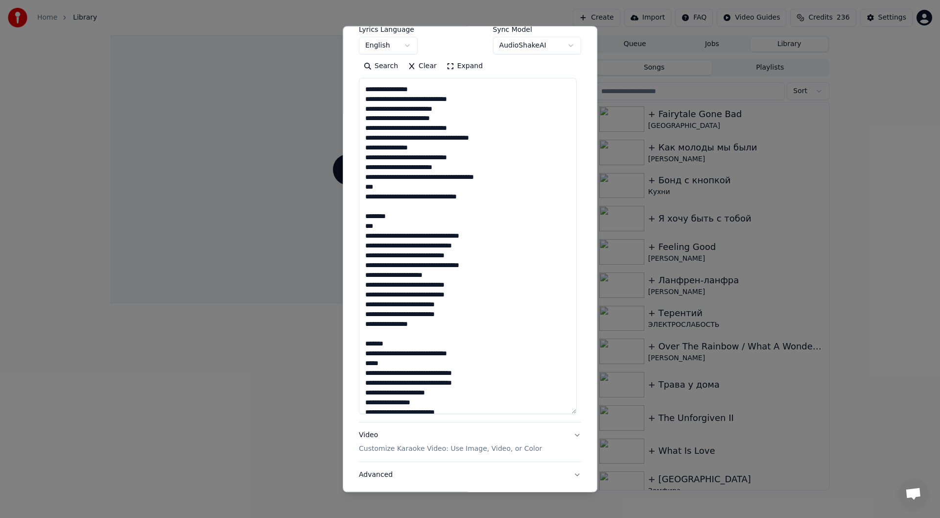
scroll to position [1205, 0]
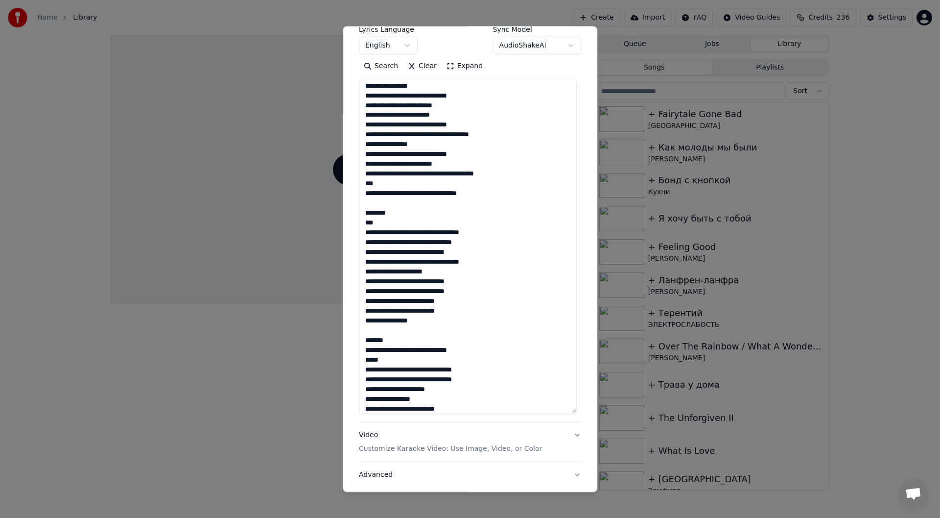
click at [406, 225] on textarea at bounding box center [468, 246] width 218 height 336
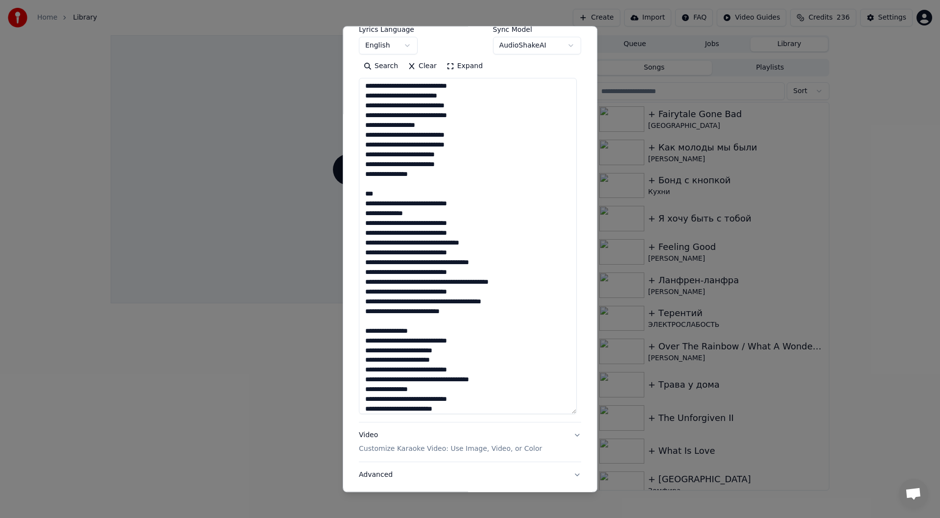
scroll to position [911, 0]
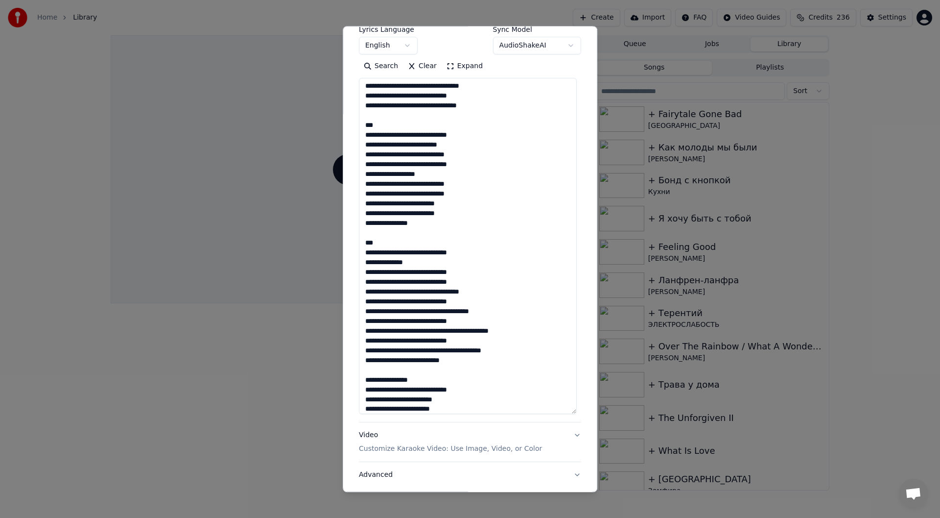
drag, startPoint x: 421, startPoint y: 231, endPoint x: 346, endPoint y: 132, distance: 124.4
click at [346, 132] on div "**********" at bounding box center [470, 259] width 255 height 466
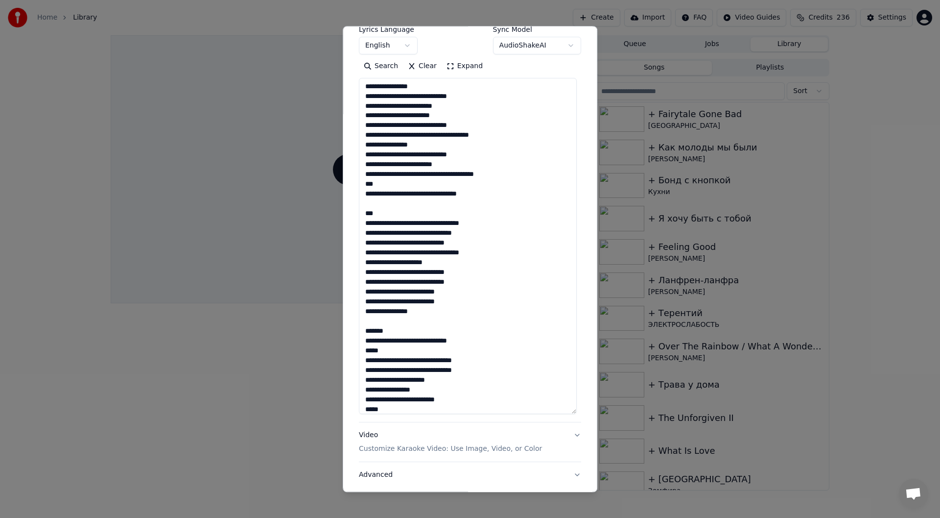
scroll to position [1205, 0]
click at [371, 215] on textarea at bounding box center [468, 246] width 218 height 336
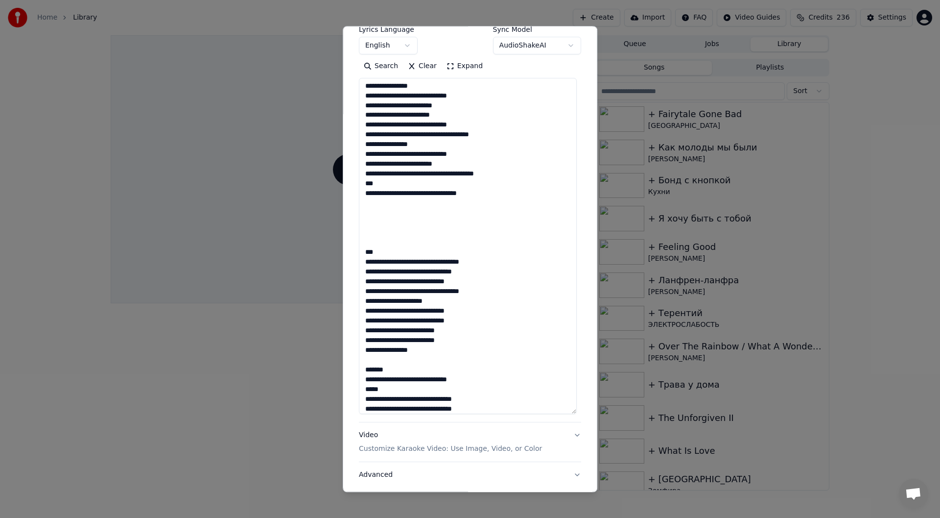
paste textarea "**********"
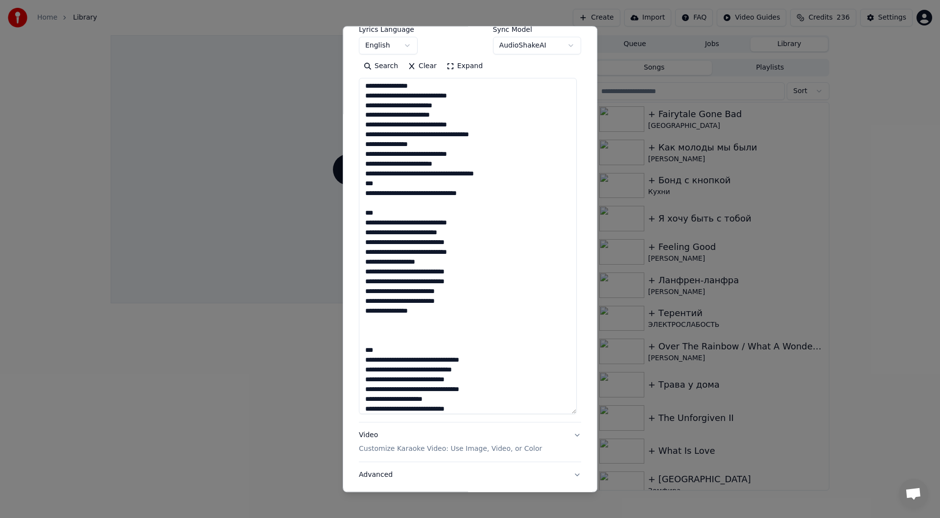
click at [347, 59] on div "**********" at bounding box center [470, 259] width 255 height 466
click at [376, 322] on textarea at bounding box center [468, 246] width 218 height 336
click at [379, 309] on textarea at bounding box center [468, 246] width 218 height 336
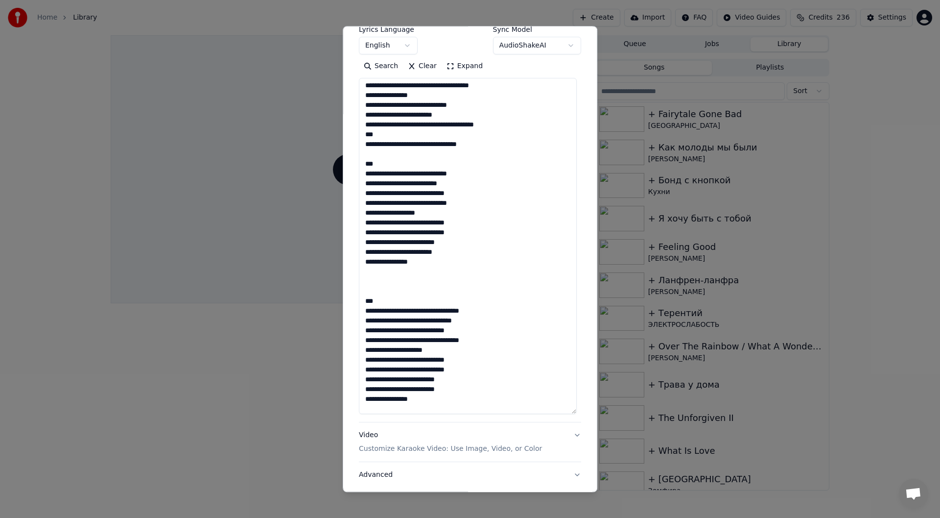
scroll to position [1303, 0]
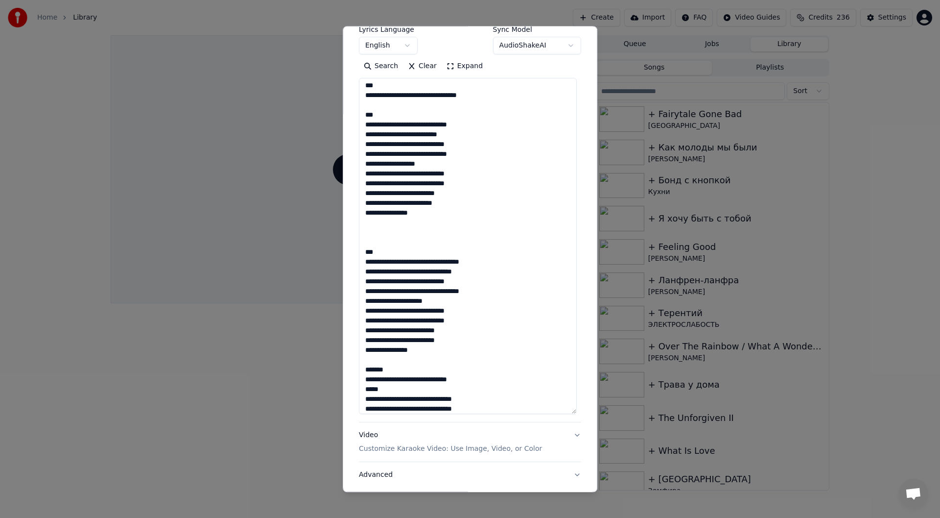
drag, startPoint x: 385, startPoint y: 238, endPoint x: 460, endPoint y: 358, distance: 141.8
click at [460, 358] on textarea at bounding box center [468, 246] width 218 height 336
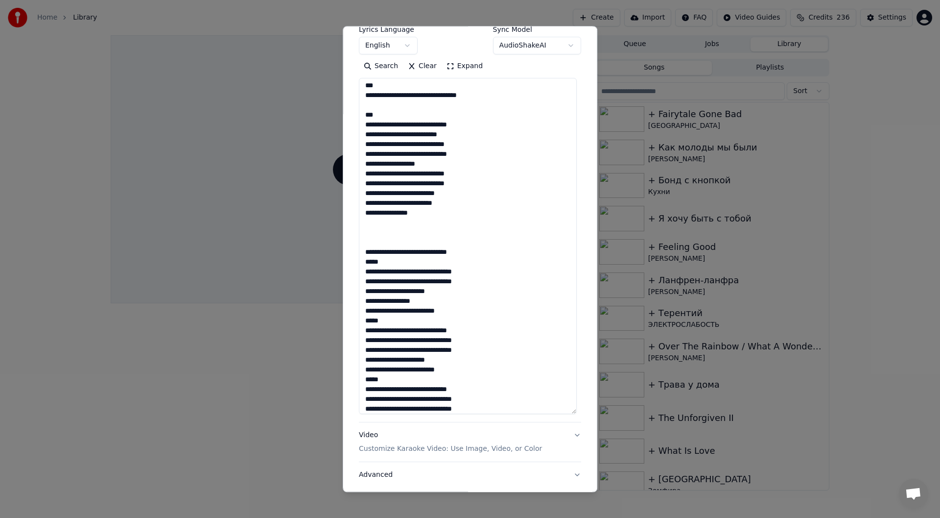
click at [391, 270] on textarea at bounding box center [468, 246] width 218 height 336
click at [582, 60] on div "**********" at bounding box center [470, 259] width 255 height 466
click at [430, 259] on textarea at bounding box center [468, 246] width 218 height 336
paste textarea "***"
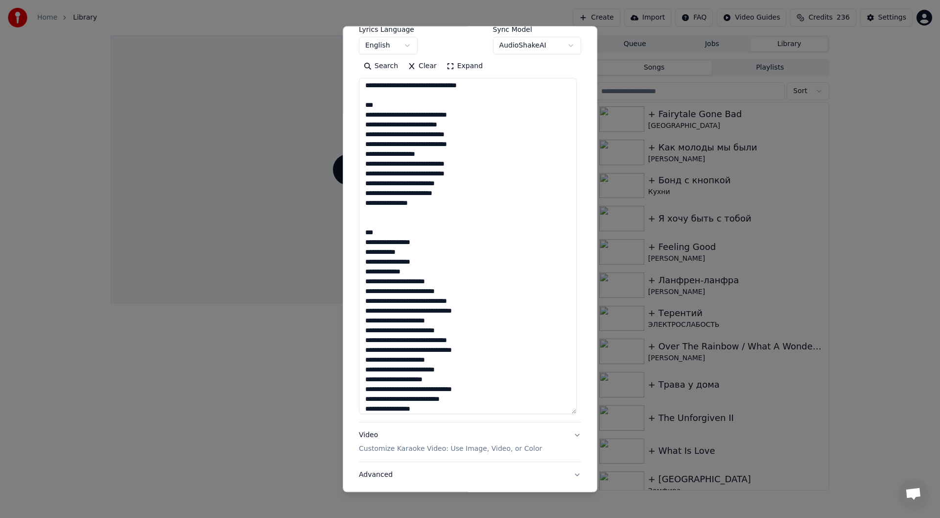
scroll to position [1322, 0]
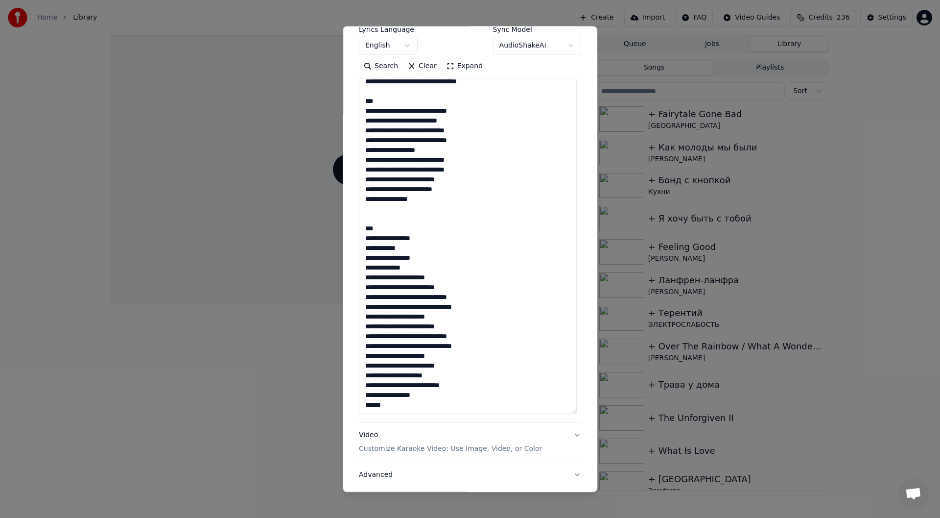
click at [457, 40] on div "**********" at bounding box center [470, 40] width 222 height 28
click at [411, 273] on textarea at bounding box center [468, 246] width 218 height 336
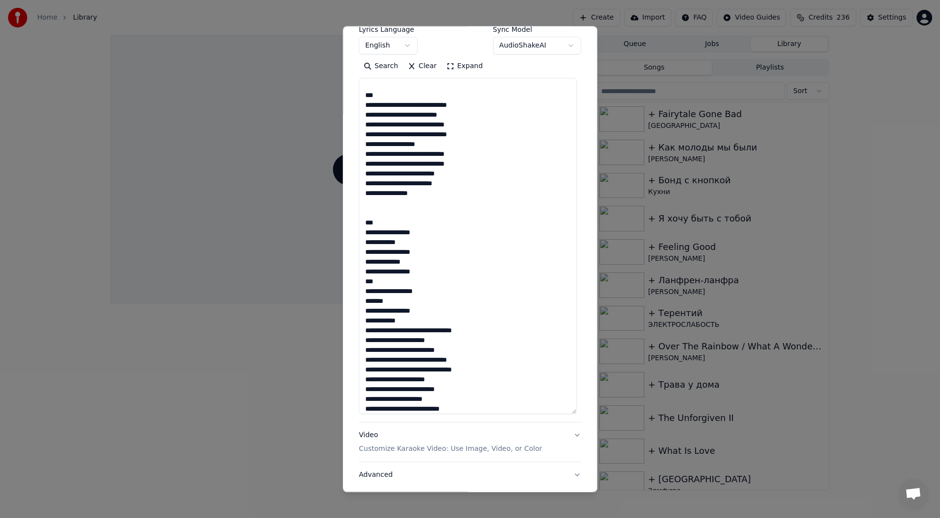
click at [451, 42] on div "**********" at bounding box center [470, 40] width 222 height 28
click at [389, 236] on textarea at bounding box center [468, 246] width 218 height 336
drag, startPoint x: 396, startPoint y: 235, endPoint x: 402, endPoint y: 234, distance: 6.4
click at [396, 235] on textarea at bounding box center [468, 246] width 218 height 336
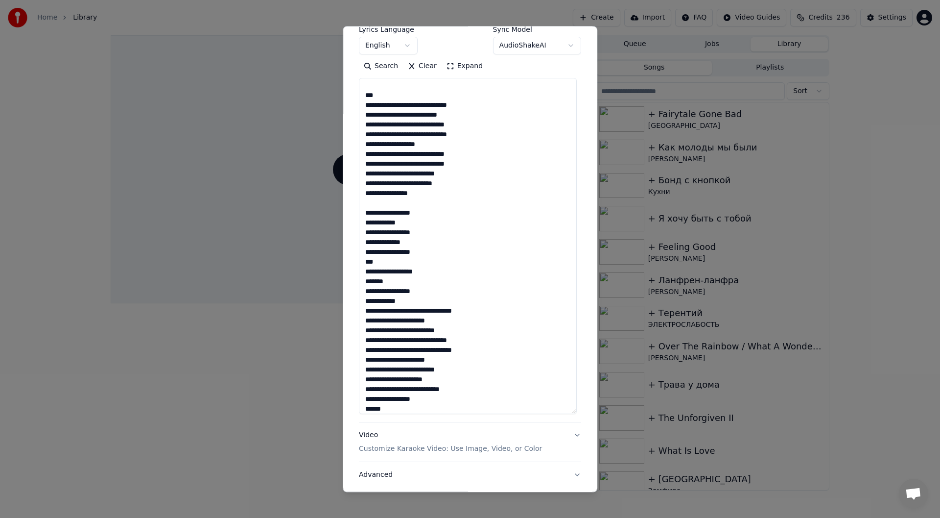
click at [404, 287] on textarea at bounding box center [468, 246] width 218 height 336
click at [420, 305] on textarea at bounding box center [468, 246] width 218 height 336
click at [428, 321] on textarea at bounding box center [468, 246] width 218 height 336
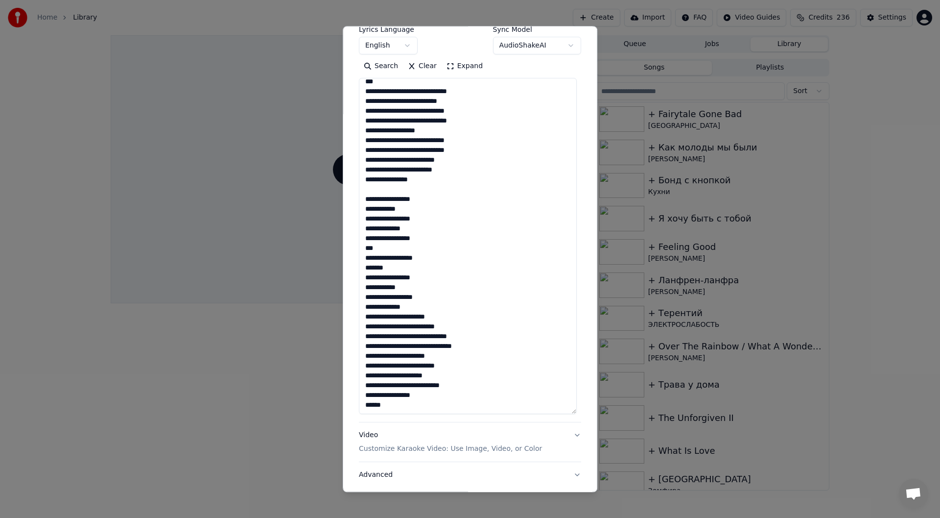
click at [452, 314] on textarea at bounding box center [468, 246] width 218 height 336
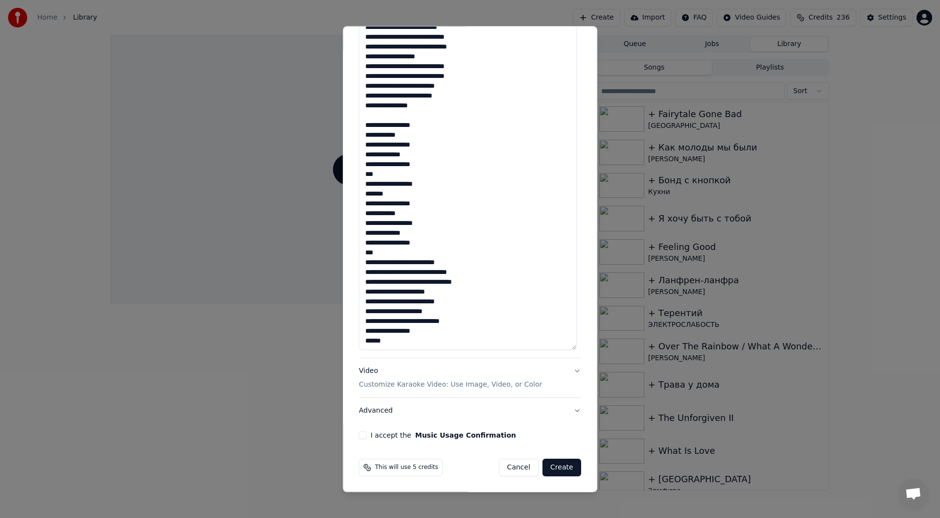
scroll to position [226, 0]
click at [428, 261] on textarea at bounding box center [468, 182] width 218 height 336
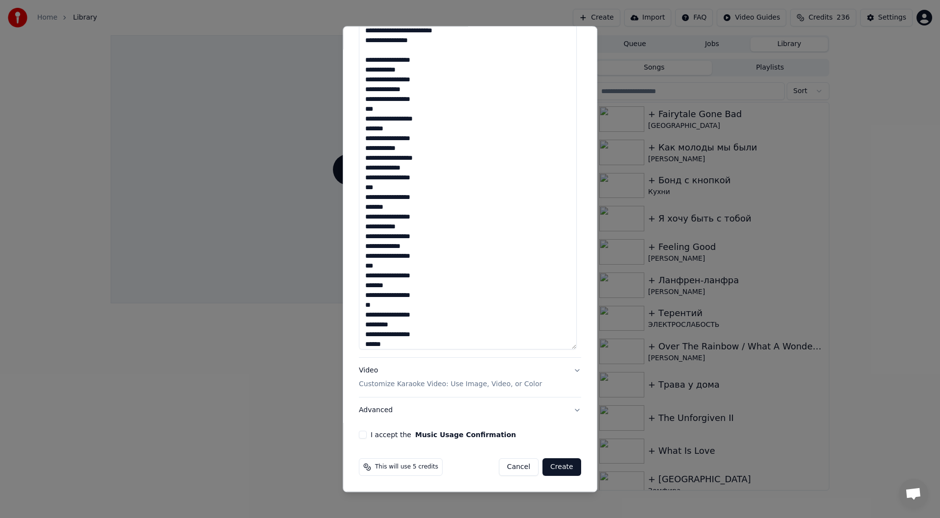
scroll to position [1420, 0]
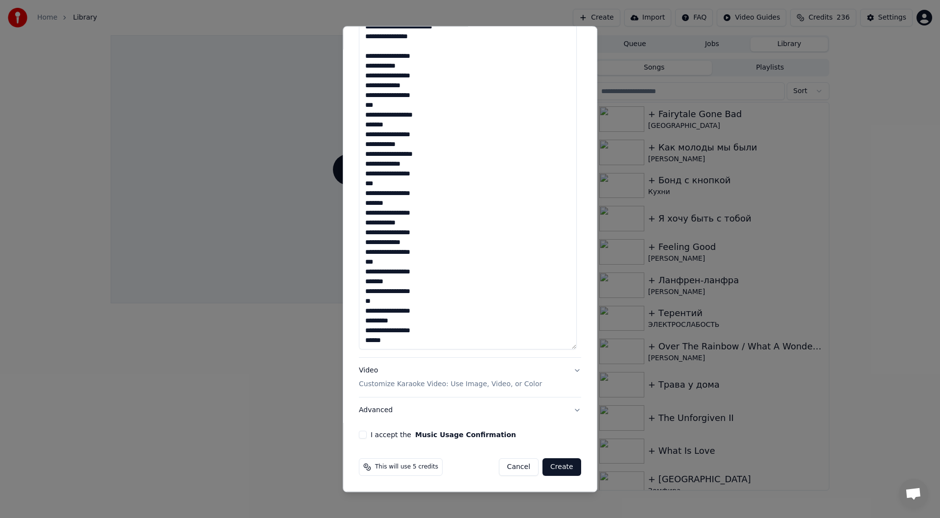
click at [407, 340] on textarea at bounding box center [468, 182] width 218 height 336
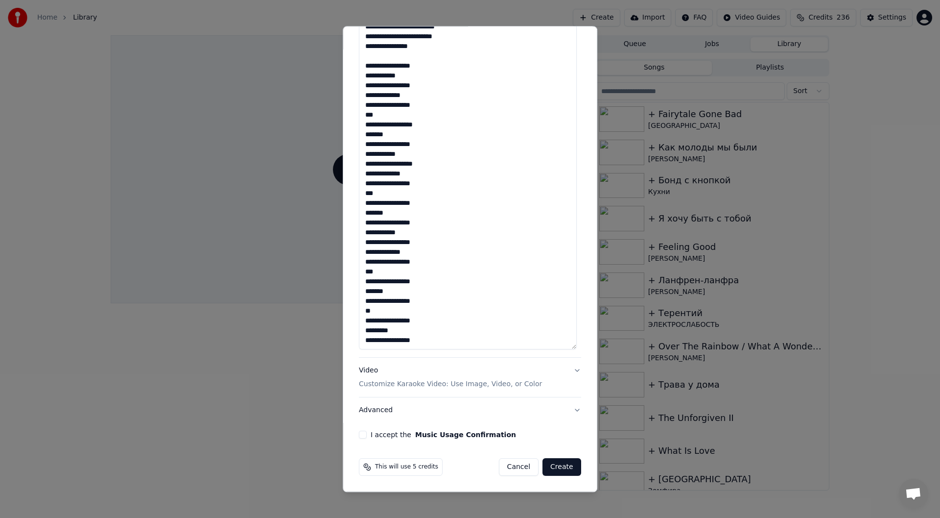
scroll to position [1414, 0]
type textarea "**********"
click at [359, 437] on button "I accept the Music Usage Confirmation" at bounding box center [363, 435] width 8 height 8
click at [562, 465] on button "Create" at bounding box center [561, 467] width 39 height 18
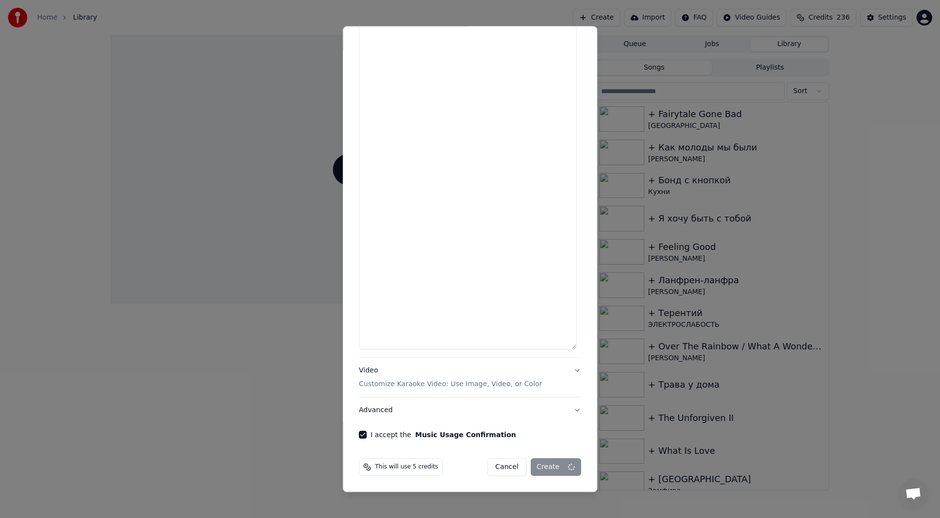
select select
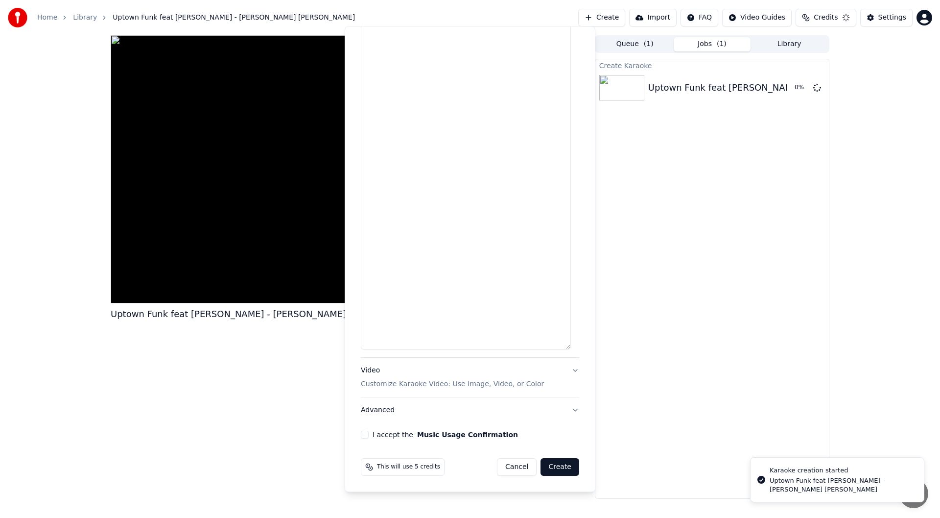
scroll to position [0, 0]
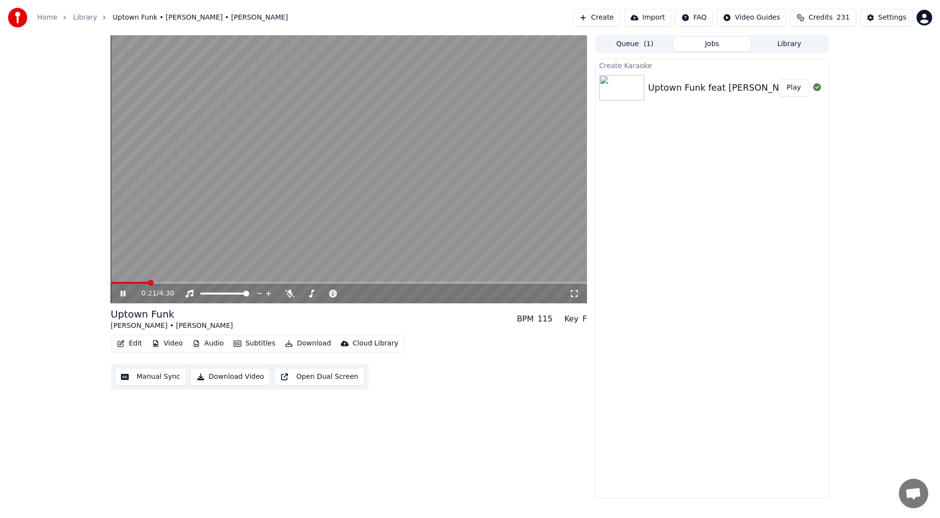
click at [707, 96] on div "Uptown Funk feat [PERSON_NAME] - [PERSON_NAME] [PERSON_NAME] Play" at bounding box center [712, 87] width 234 height 33
click at [786, 47] on button "Library" at bounding box center [789, 44] width 77 height 14
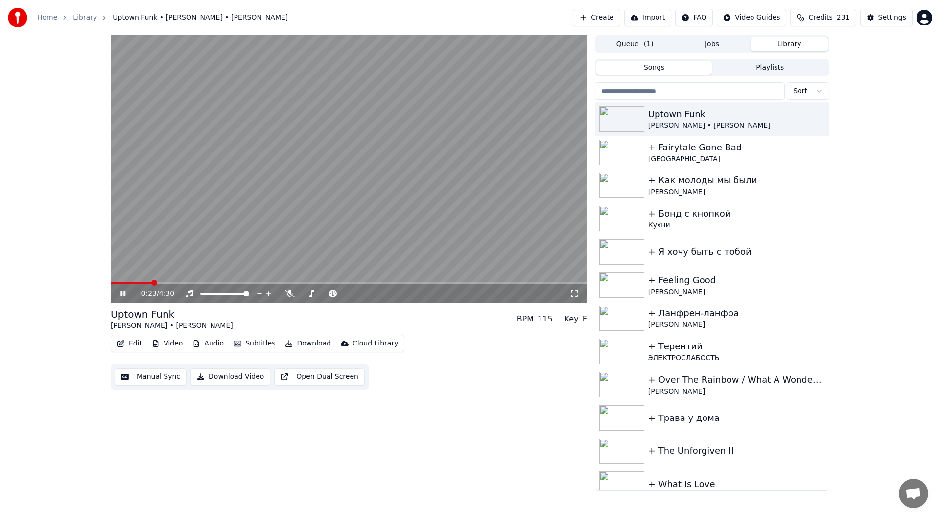
click at [123, 291] on icon at bounding box center [129, 293] width 23 height 8
